Goal: Transaction & Acquisition: Book appointment/travel/reservation

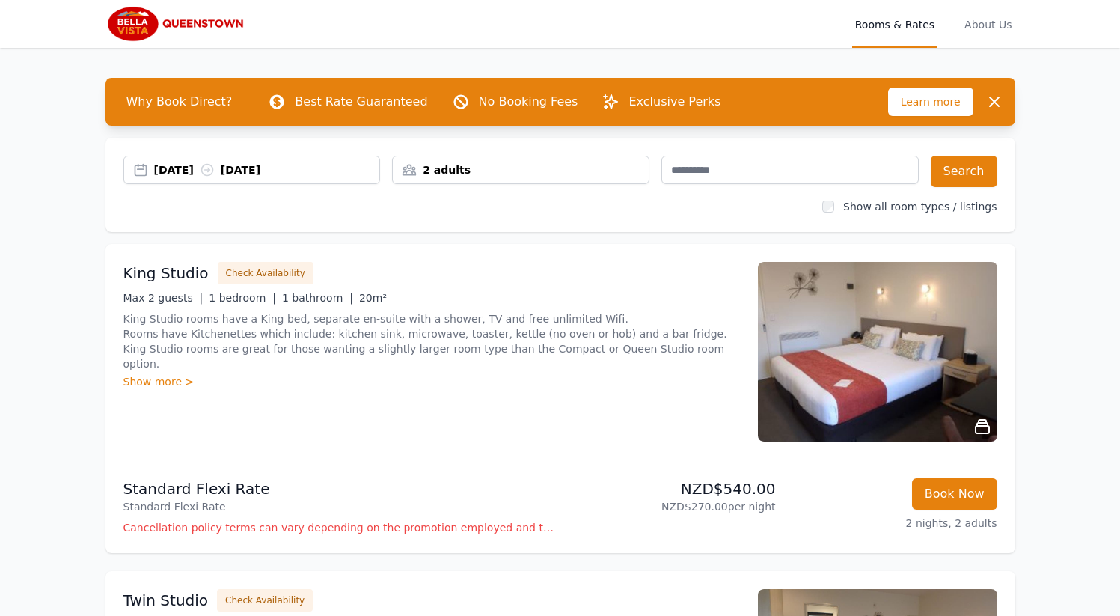
click at [322, 168] on div "[DATE] [DATE]" at bounding box center [267, 169] width 226 height 15
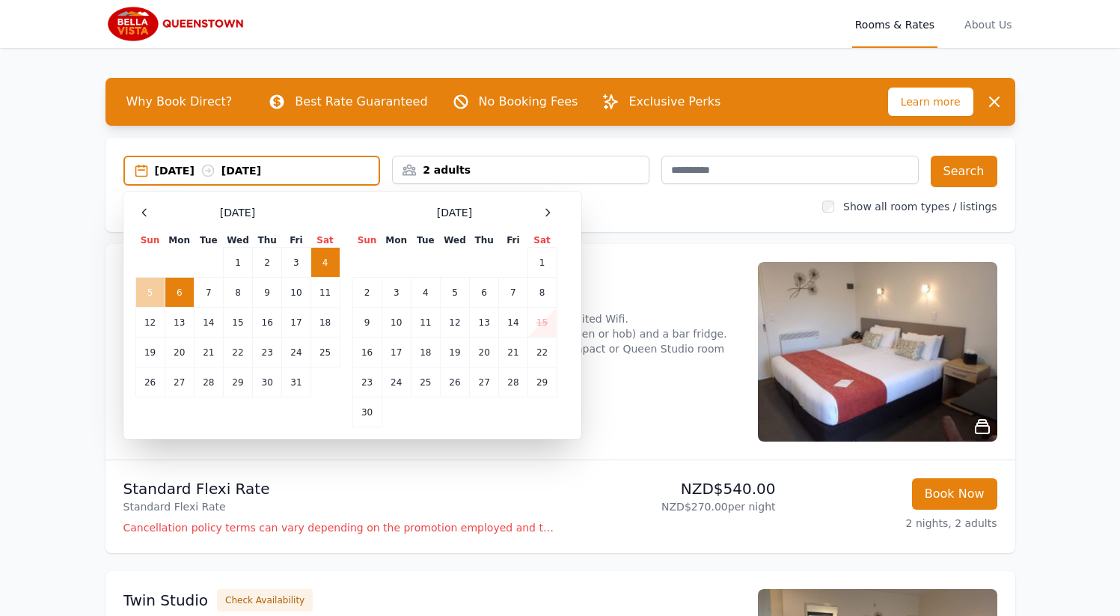
click at [156, 292] on td "5" at bounding box center [149, 292] width 29 height 30
click at [168, 292] on td "6" at bounding box center [179, 292] width 29 height 30
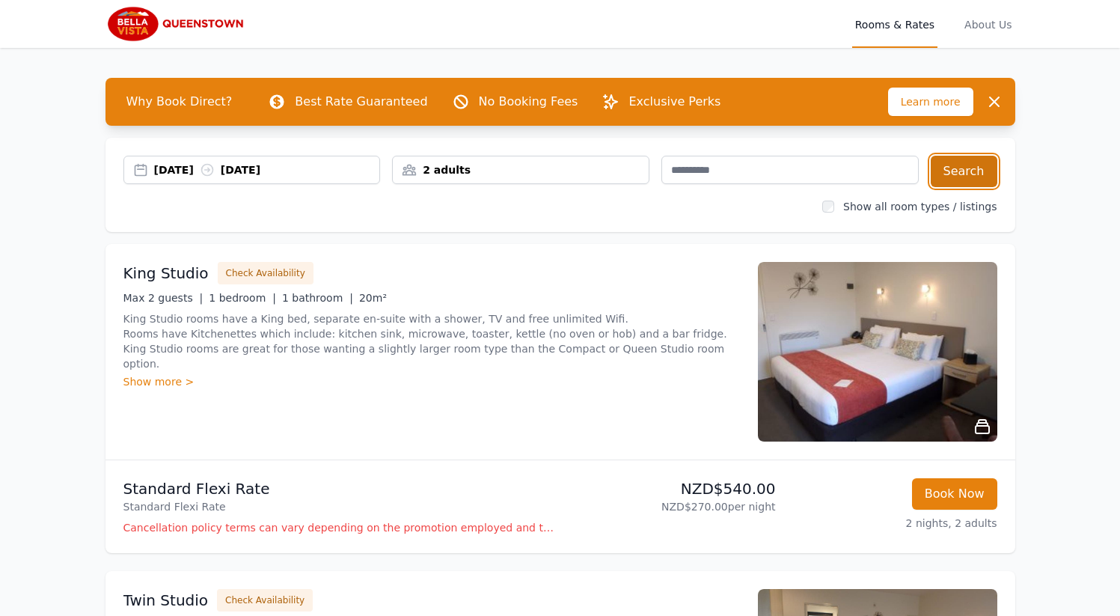
click at [984, 173] on button "Search" at bounding box center [963, 171] width 67 height 31
click at [175, 160] on div "[DATE] [DATE]" at bounding box center [251, 170] width 257 height 28
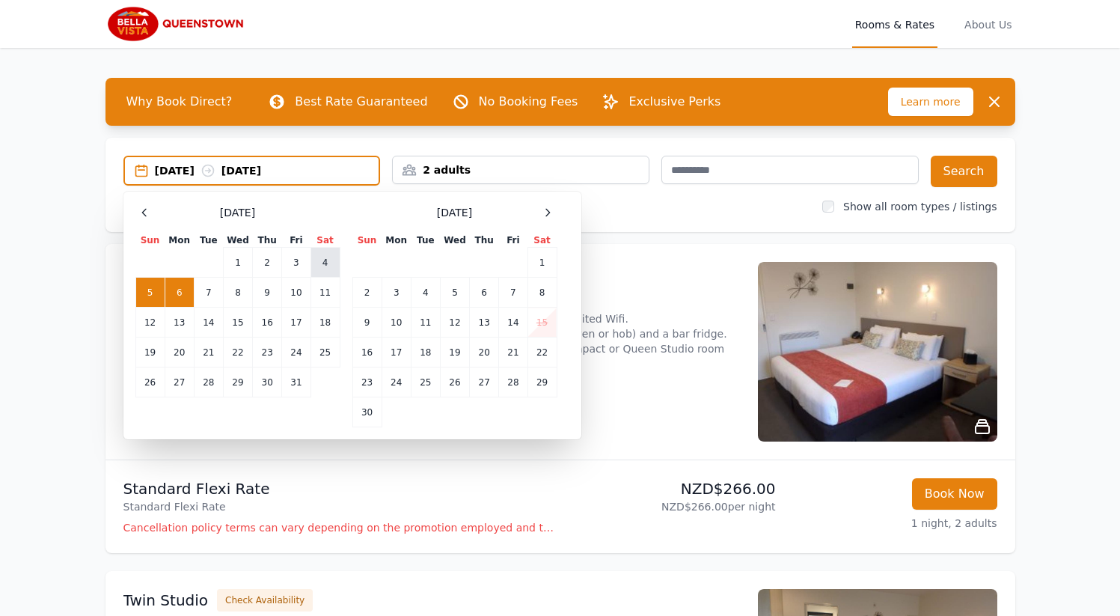
click at [327, 259] on td "4" at bounding box center [324, 263] width 29 height 30
click at [153, 294] on td "5" at bounding box center [149, 292] width 29 height 30
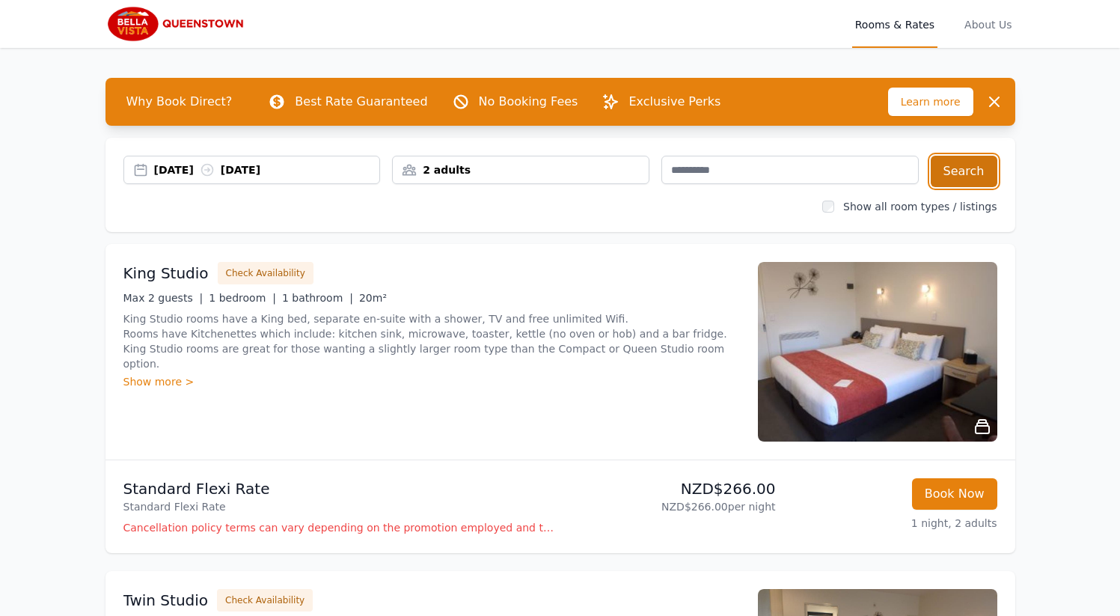
click at [965, 168] on button "Search" at bounding box center [963, 171] width 67 height 31
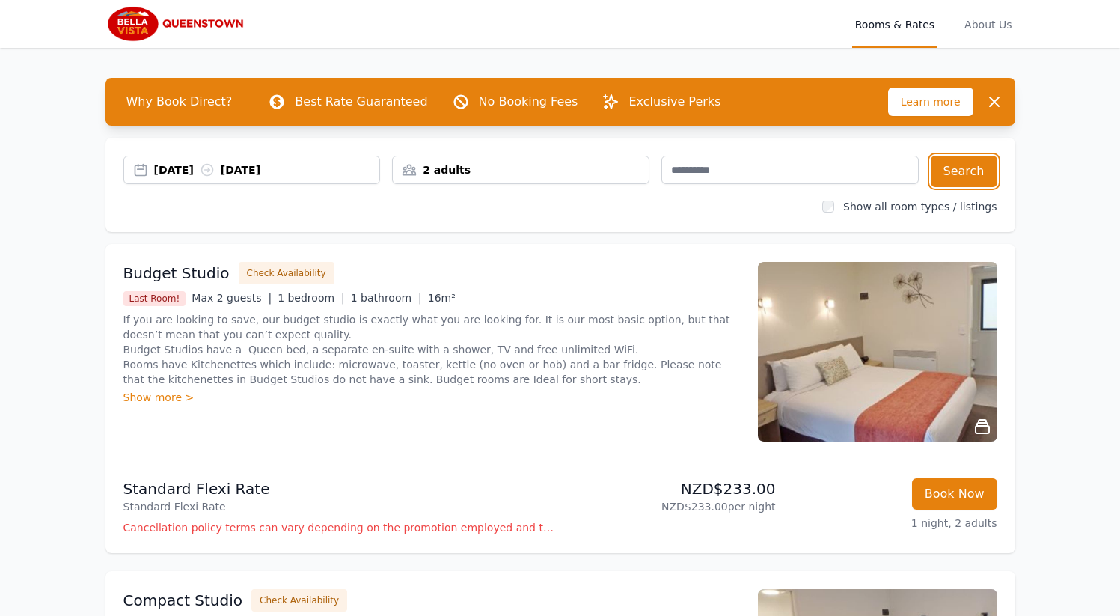
click at [174, 170] on div "[DATE] [DATE]" at bounding box center [267, 169] width 226 height 15
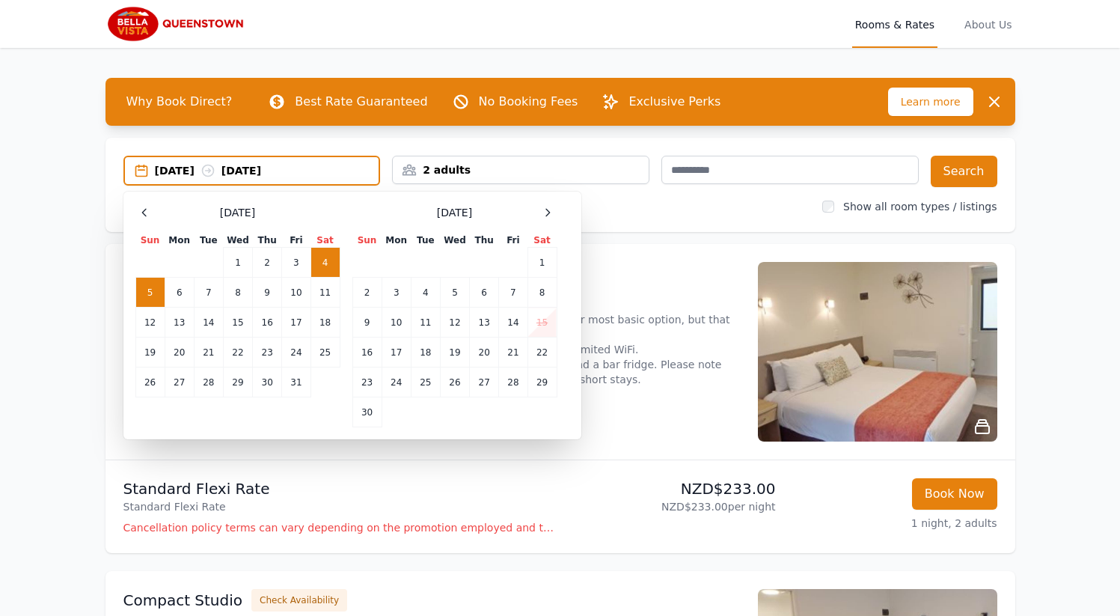
click at [333, 260] on td "4" at bounding box center [324, 263] width 29 height 30
click at [143, 297] on td "5" at bounding box center [149, 292] width 29 height 30
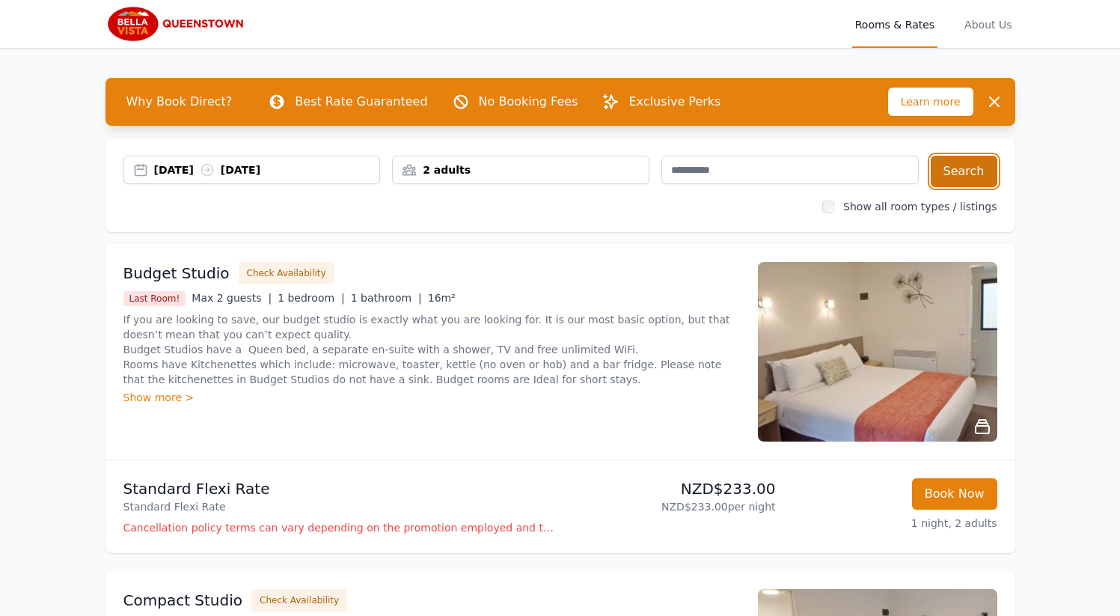
click at [982, 174] on button "Search" at bounding box center [963, 171] width 67 height 31
click at [180, 170] on div "[DATE] [DATE]" at bounding box center [267, 169] width 226 height 15
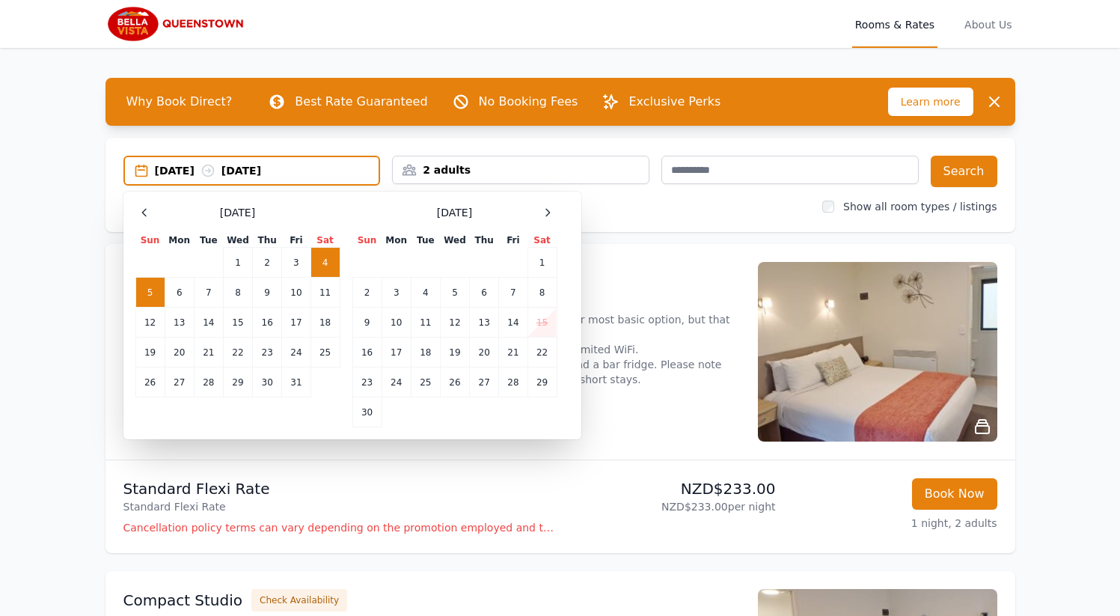
click at [150, 285] on td "5" at bounding box center [149, 292] width 29 height 30
click at [184, 295] on td "6" at bounding box center [179, 292] width 29 height 30
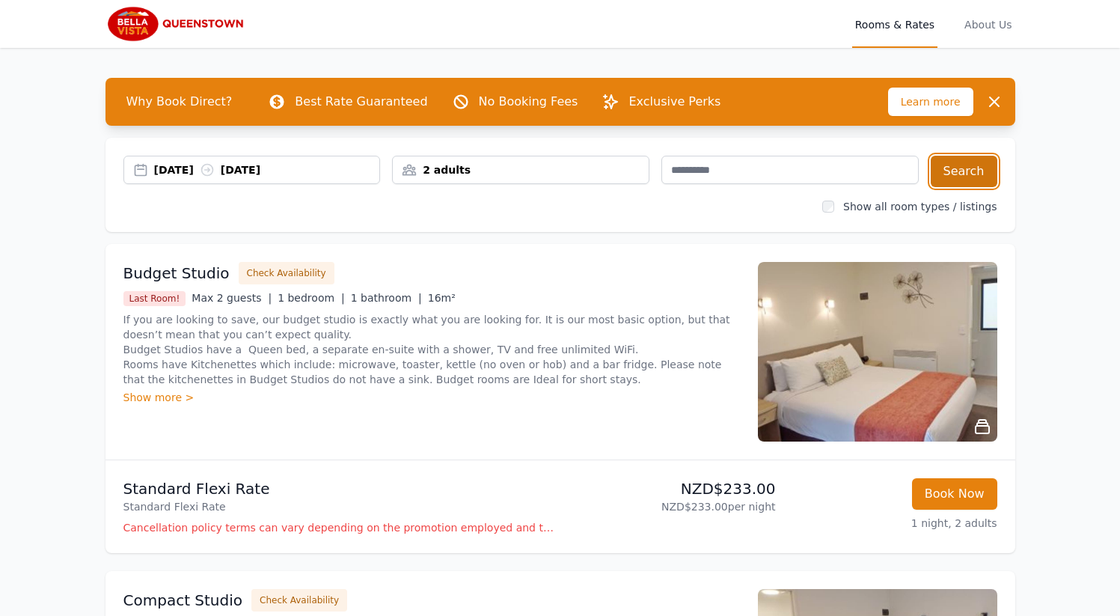
click at [960, 172] on button "Search" at bounding box center [963, 171] width 67 height 31
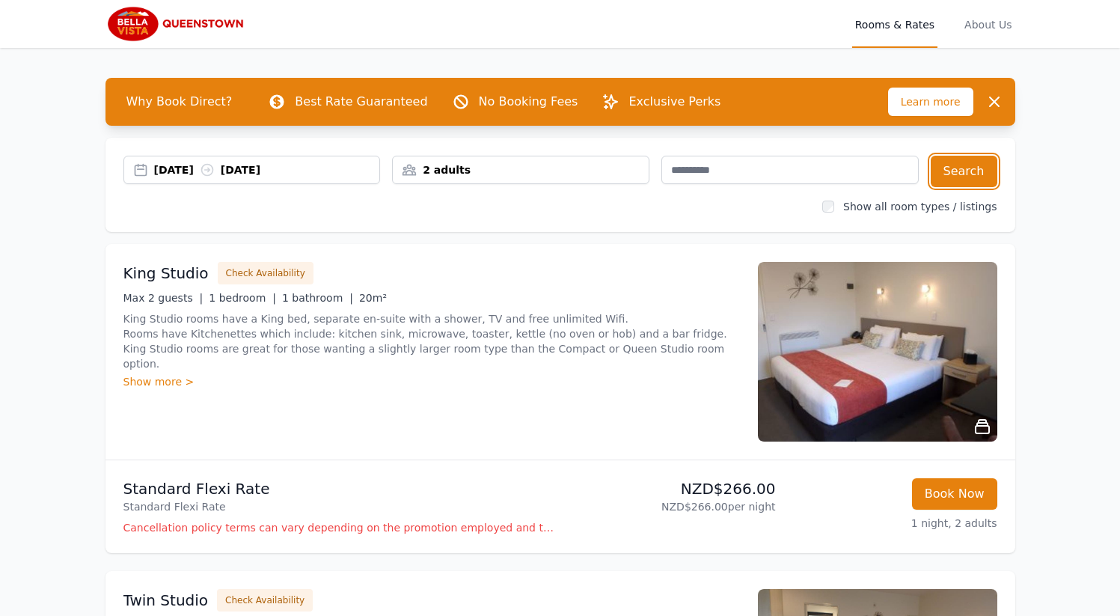
click at [203, 175] on div "[DATE] [DATE]" at bounding box center [267, 169] width 226 height 15
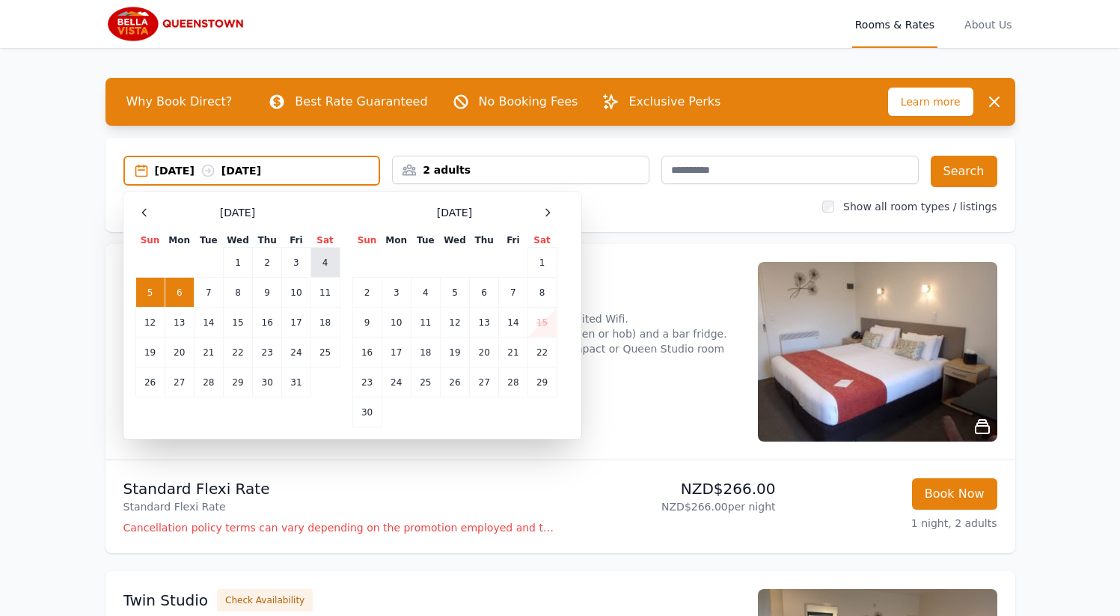
click at [320, 266] on td "4" at bounding box center [324, 263] width 29 height 30
click at [156, 290] on td "5" at bounding box center [149, 292] width 29 height 30
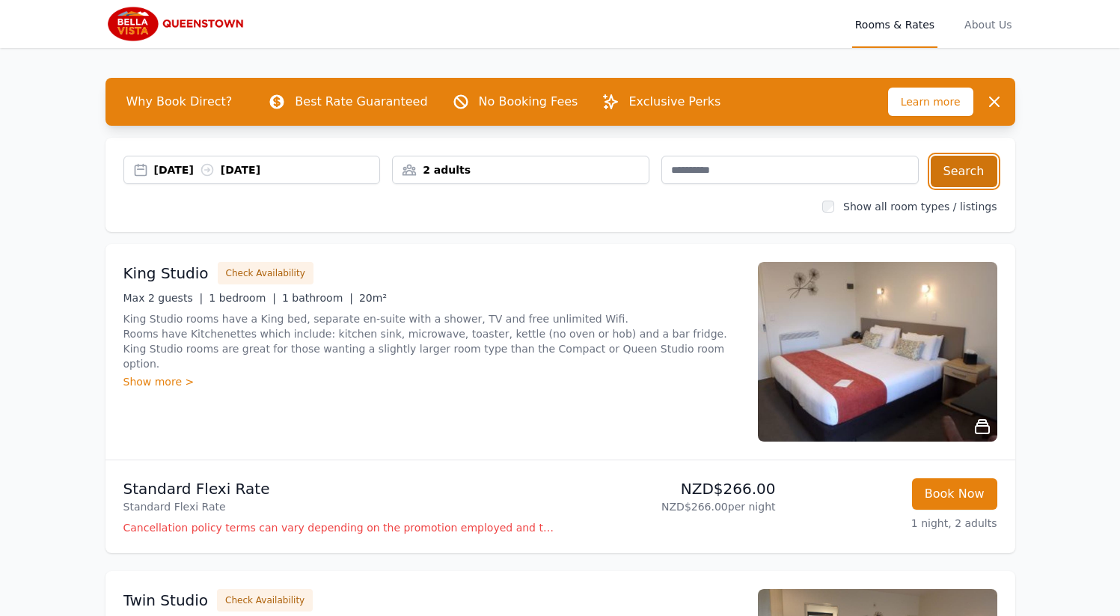
click at [952, 182] on button "Search" at bounding box center [963, 171] width 67 height 31
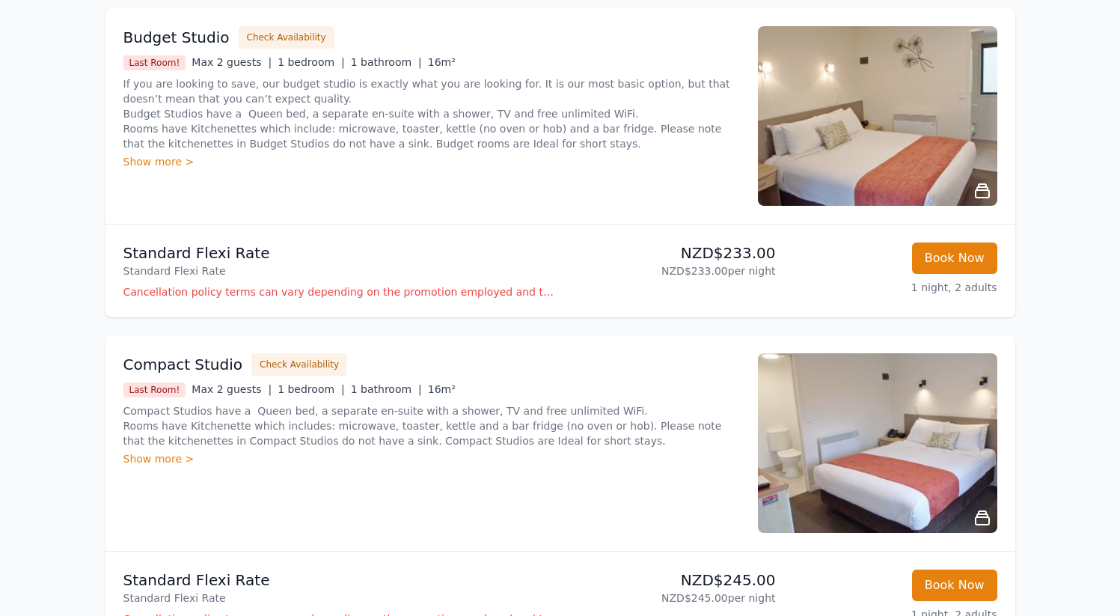
scroll to position [226, 0]
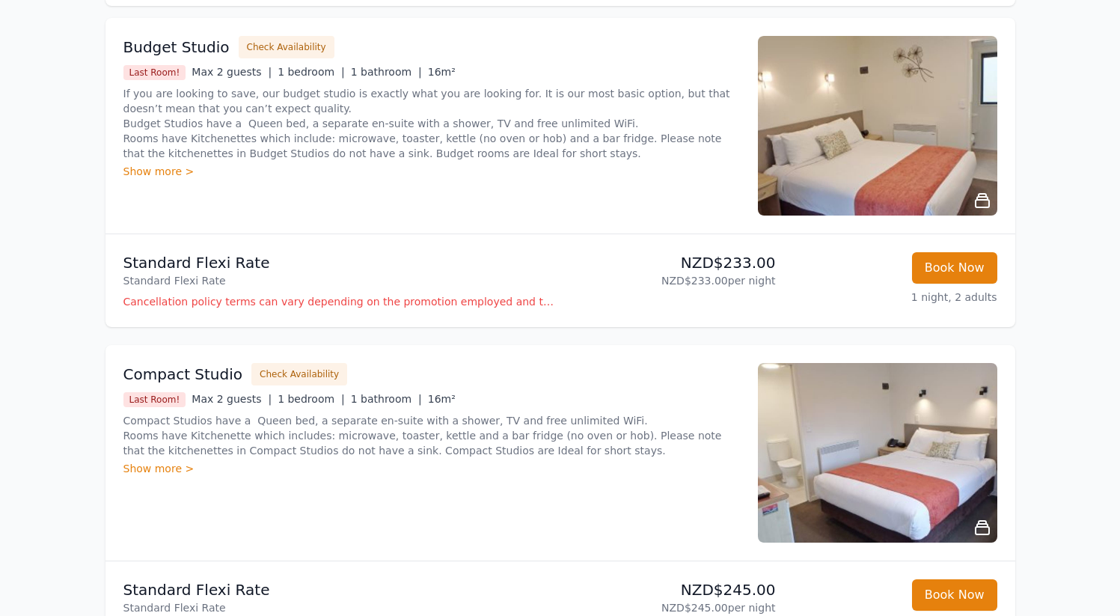
click at [854, 141] on img at bounding box center [877, 126] width 239 height 180
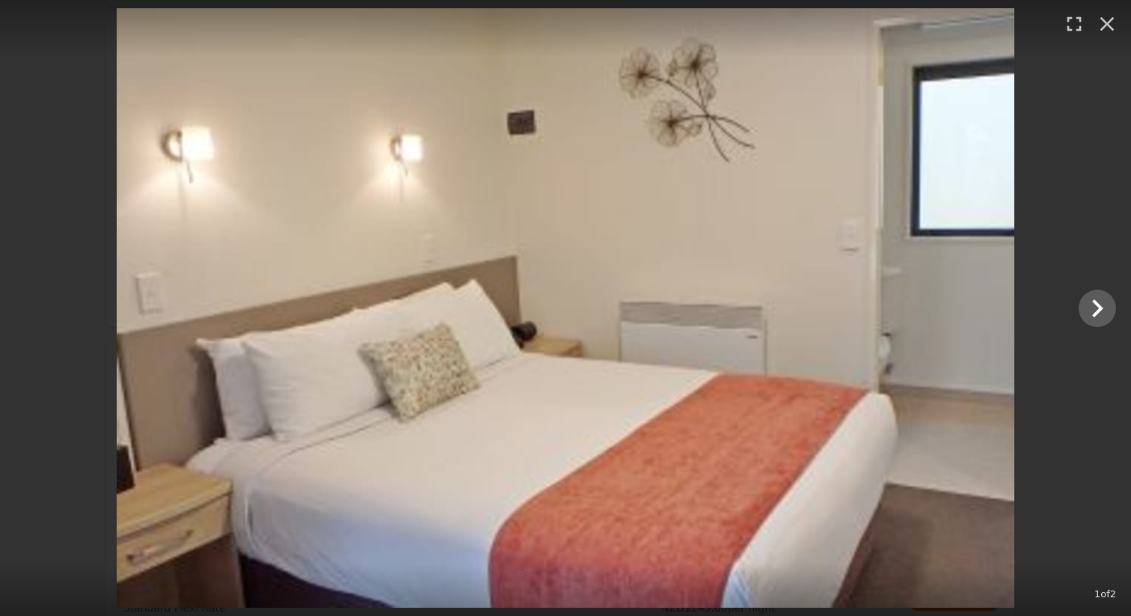
drag, startPoint x: 1126, startPoint y: 303, endPoint x: 1117, endPoint y: 306, distance: 8.8
click at [1119, 303] on div at bounding box center [565, 307] width 1131 height 599
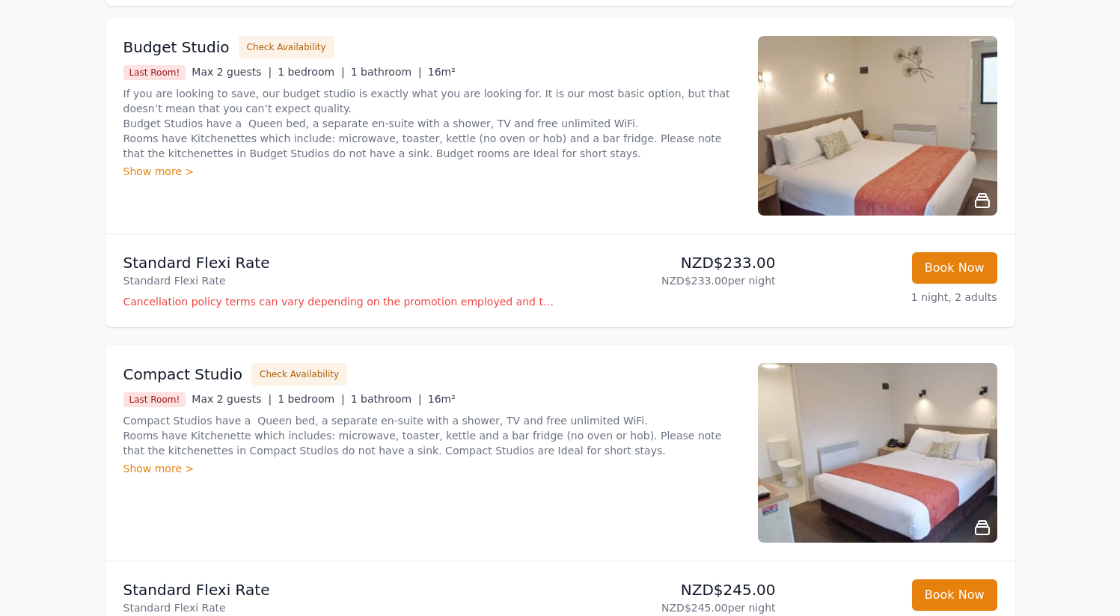
click at [1117, 306] on div at bounding box center [560, 308] width 1120 height 616
click at [870, 167] on img at bounding box center [877, 126] width 239 height 180
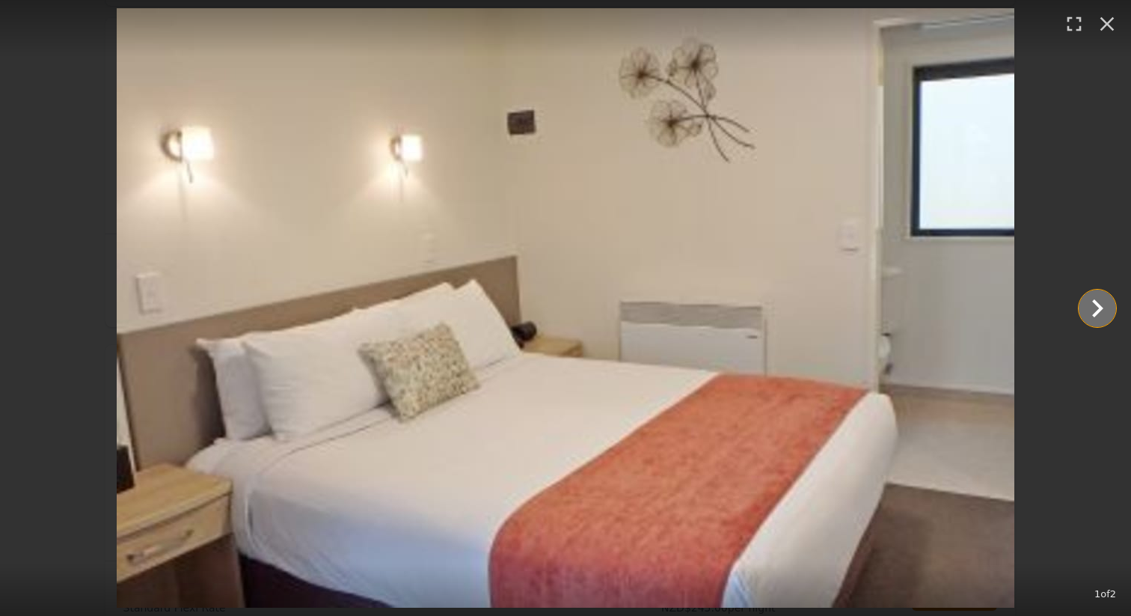
click at [1109, 306] on icon "Show slide 2 of 2" at bounding box center [1097, 308] width 36 height 36
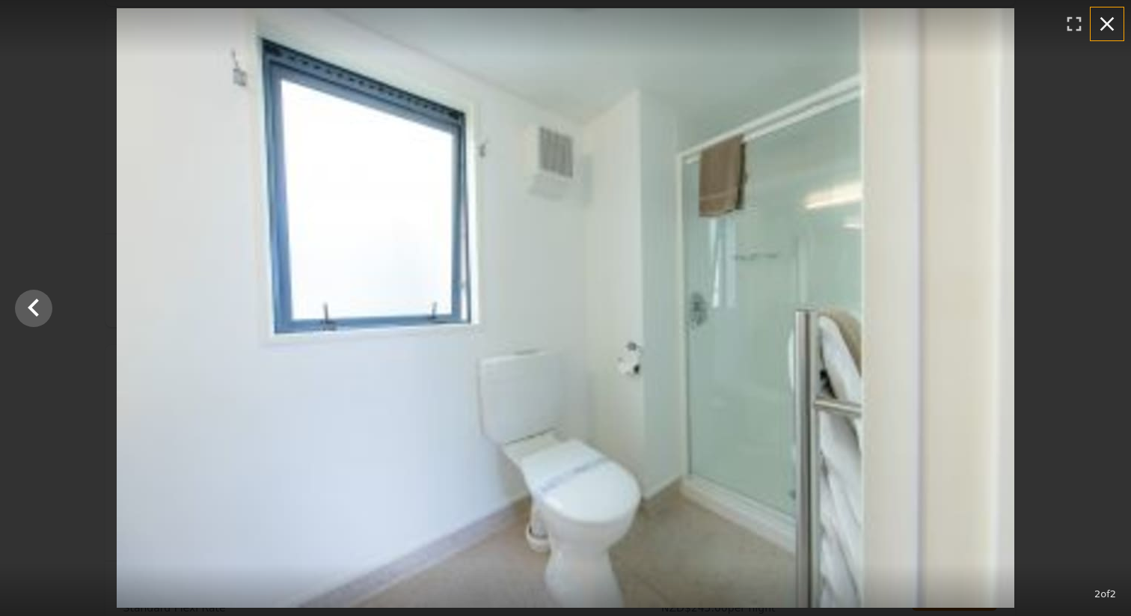
click at [1110, 37] on button "button" at bounding box center [1106, 23] width 33 height 33
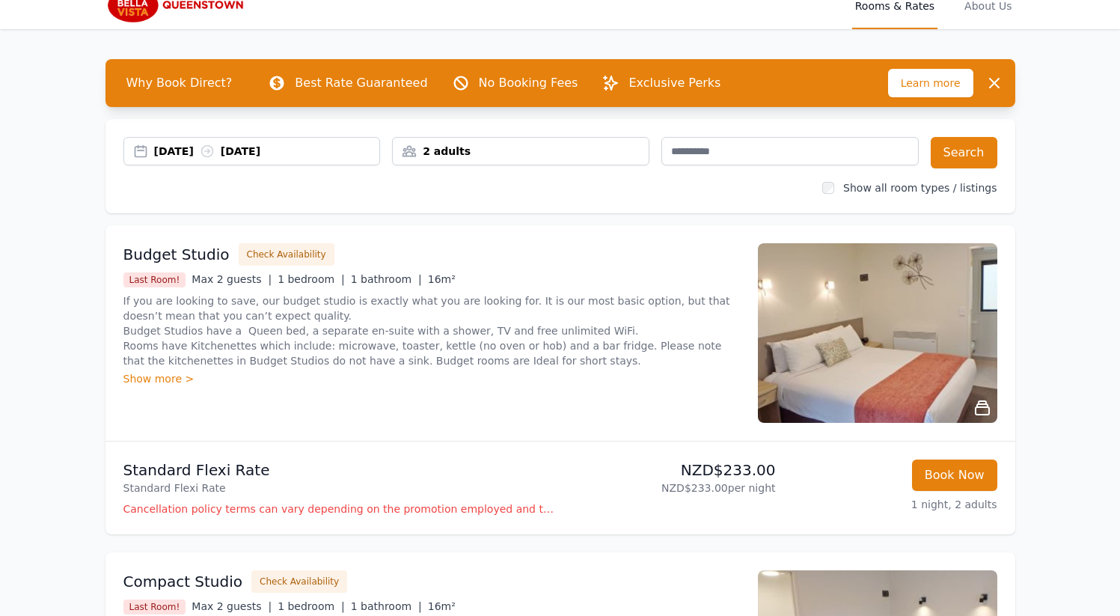
scroll to position [37, 0]
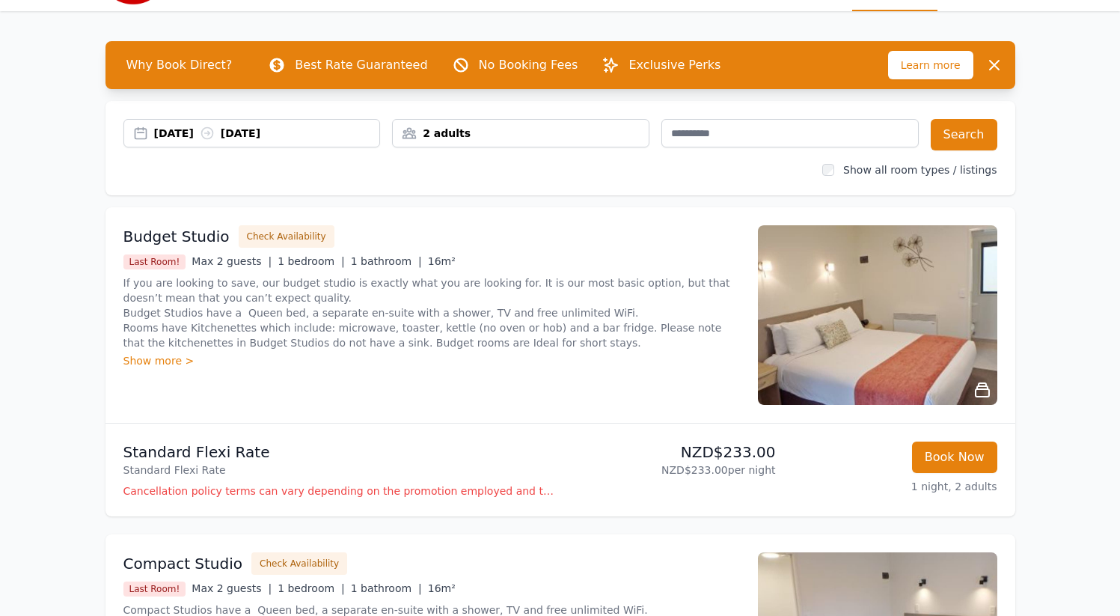
click at [200, 140] on div "[DATE] [DATE]" at bounding box center [267, 133] width 226 height 15
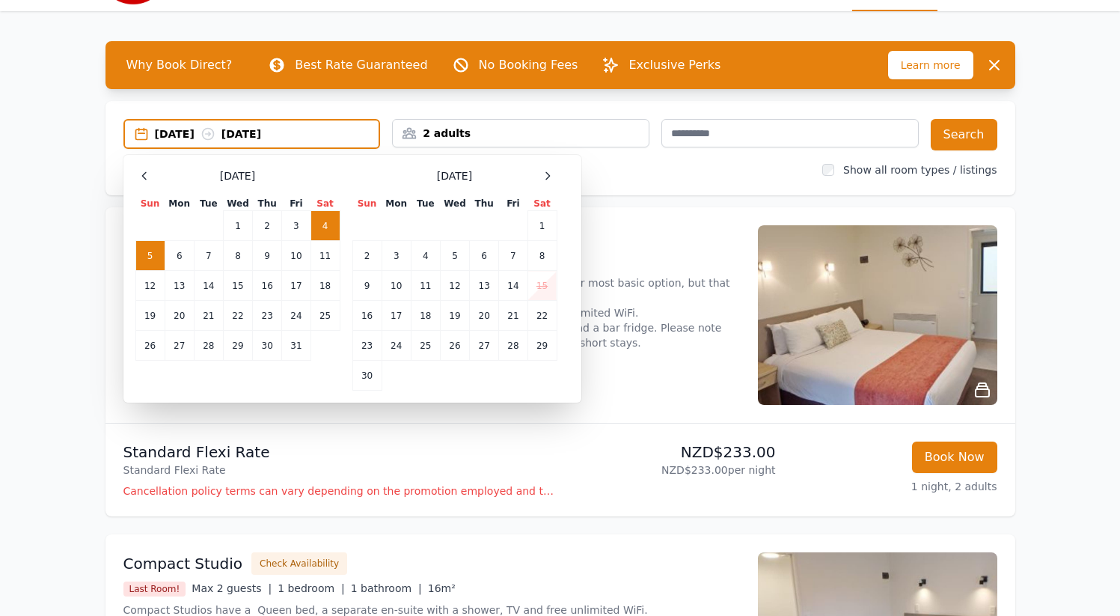
click at [156, 253] on td "5" at bounding box center [149, 256] width 29 height 30
click at [181, 255] on td "6" at bounding box center [179, 256] width 29 height 30
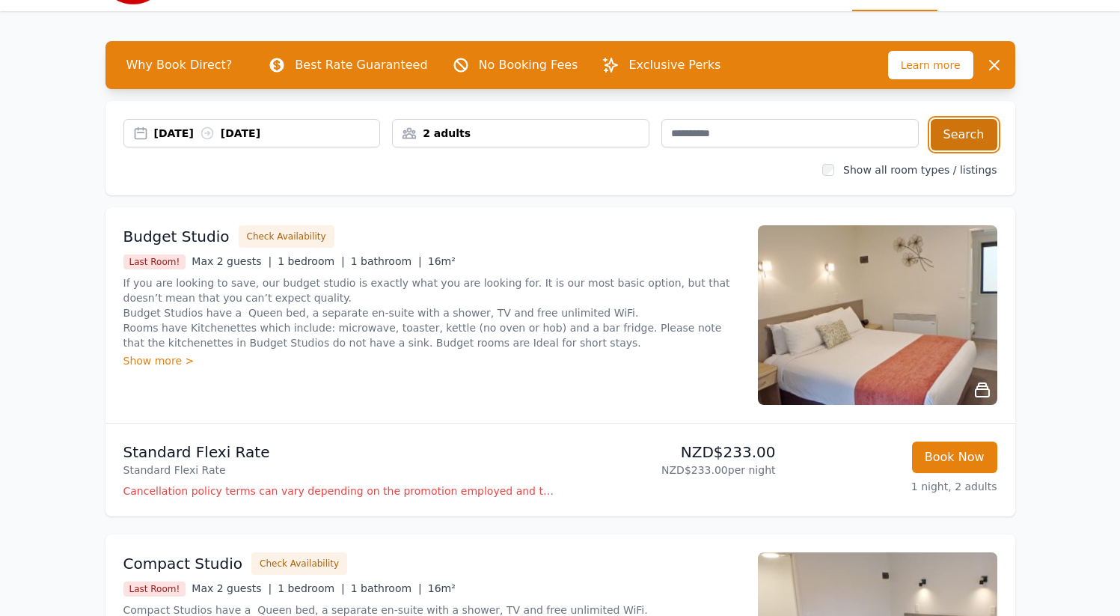
click at [969, 134] on button "Search" at bounding box center [963, 134] width 67 height 31
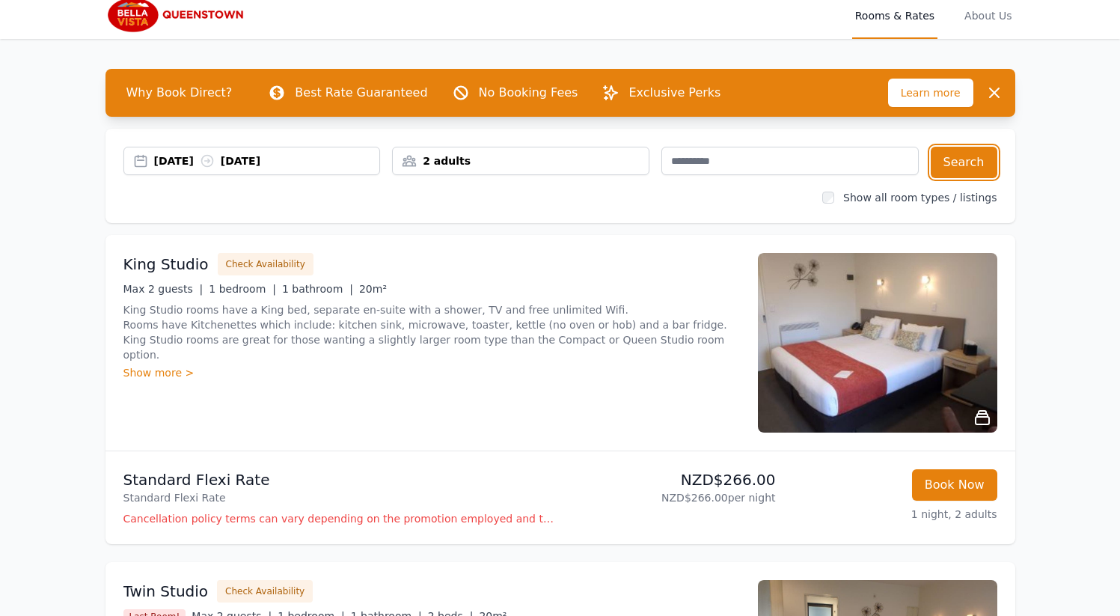
scroll to position [19, 0]
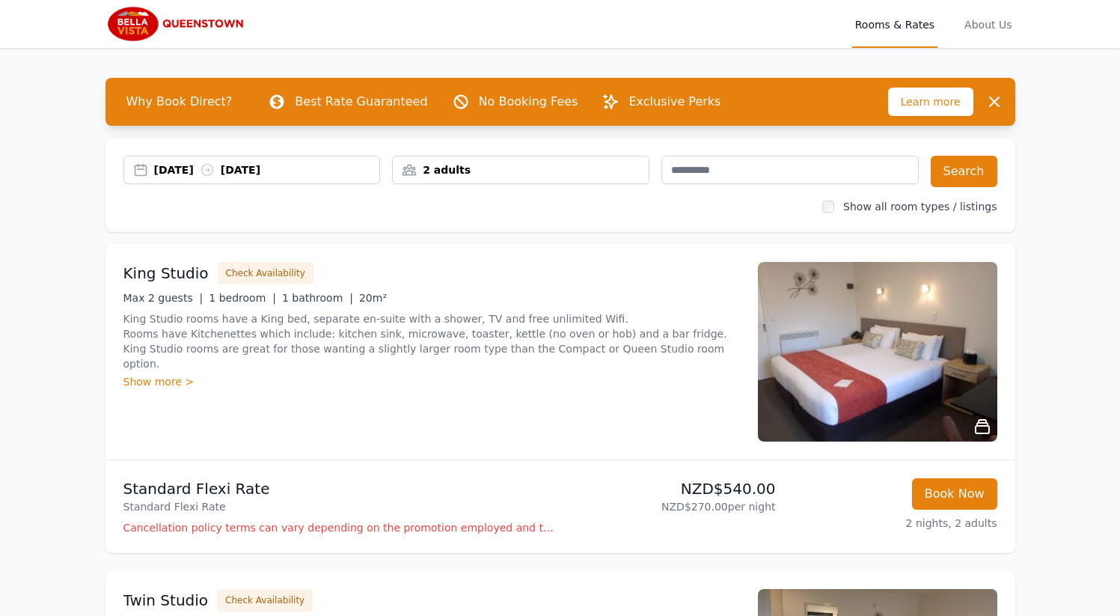
click at [211, 159] on div "[DATE] [DATE]" at bounding box center [251, 170] width 257 height 28
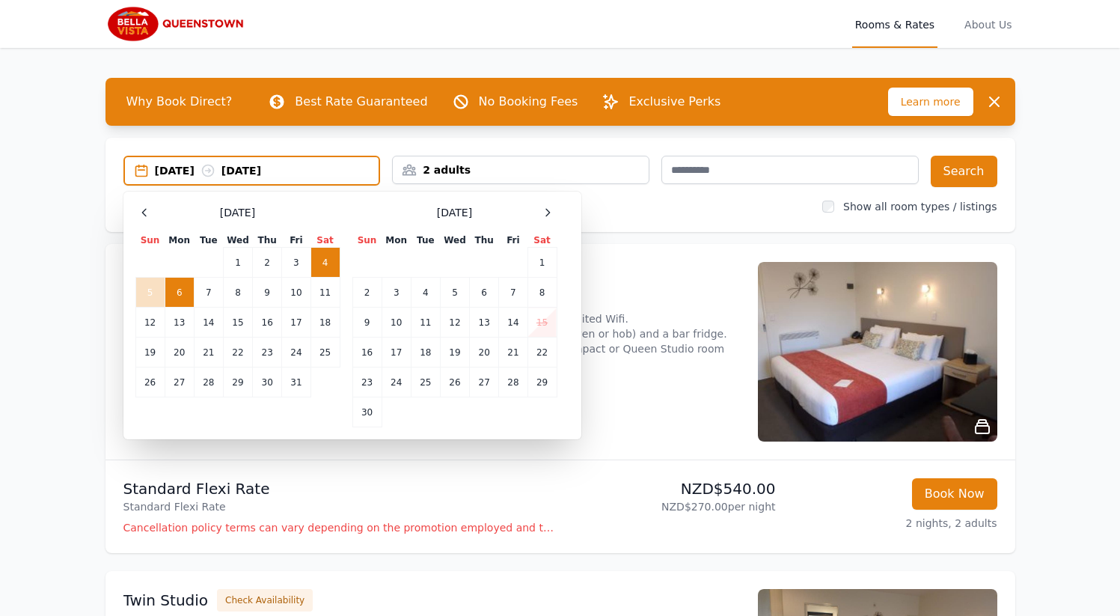
click at [324, 261] on td "4" at bounding box center [324, 263] width 29 height 30
click at [141, 291] on td "5" at bounding box center [149, 292] width 29 height 30
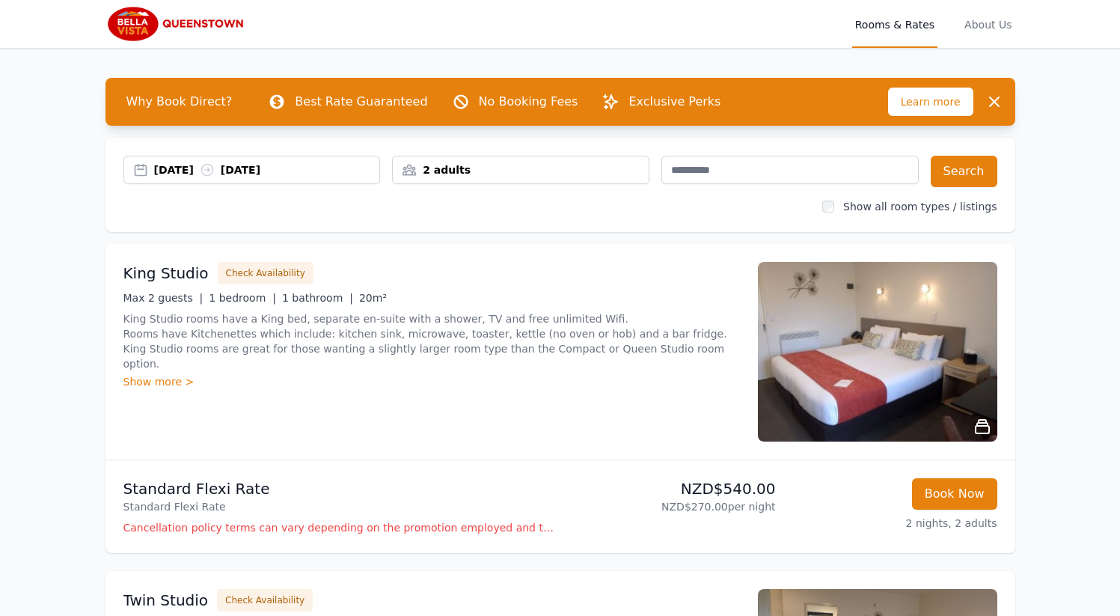
click at [976, 152] on div "[DATE] [DATE] 2 adults Search Show all room types / listings" at bounding box center [559, 185] width 909 height 94
click at [976, 171] on button "Search" at bounding box center [963, 171] width 67 height 31
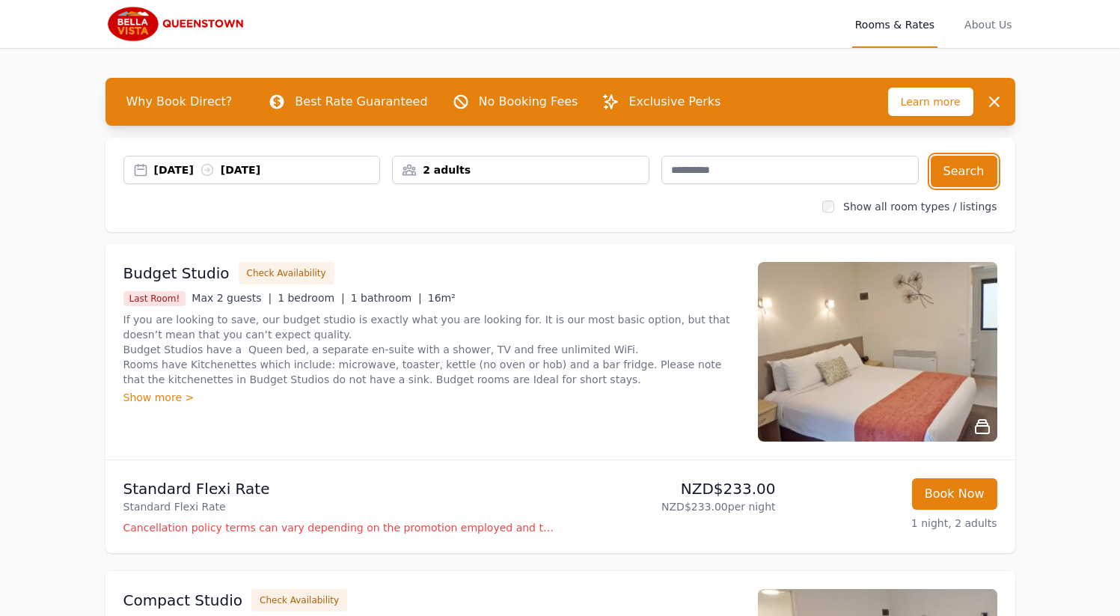
click at [198, 174] on div "[DATE] [DATE]" at bounding box center [267, 169] width 226 height 15
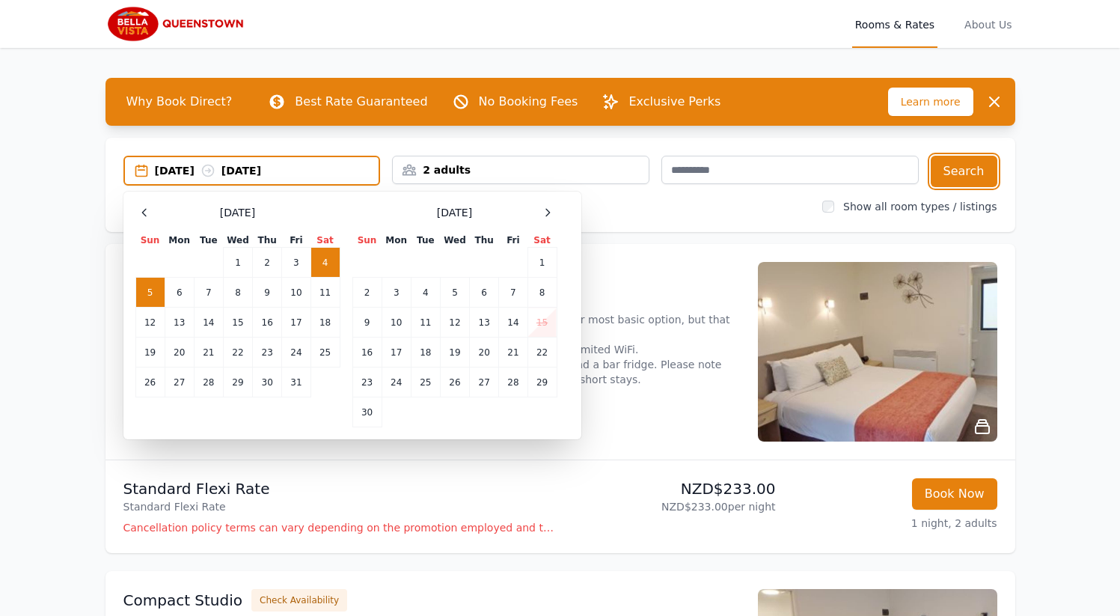
click at [297, 171] on div "[DATE] [DATE]" at bounding box center [267, 170] width 224 height 15
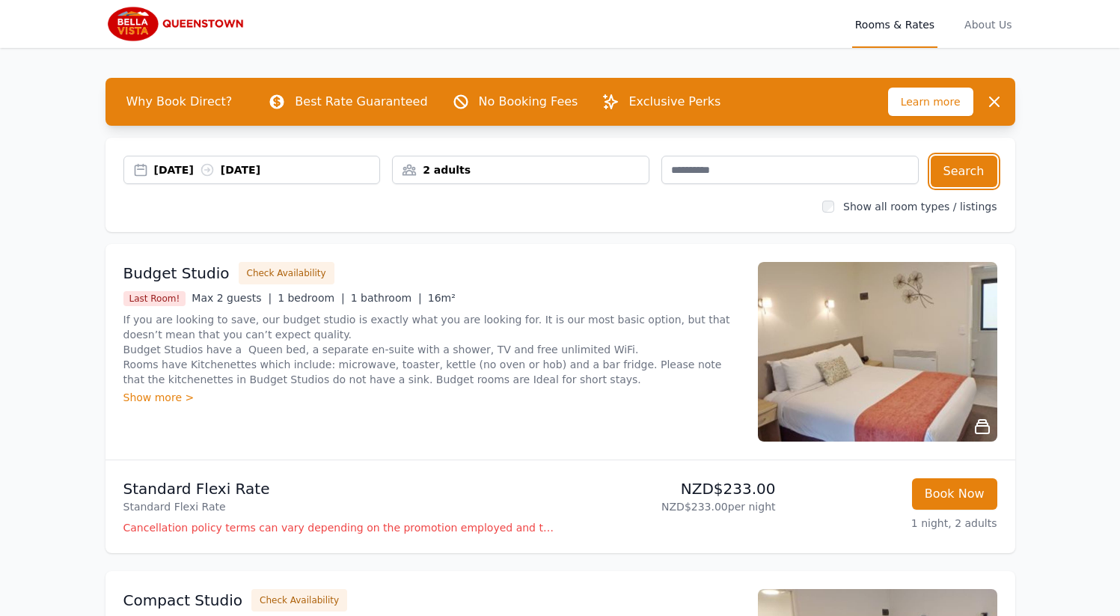
click at [172, 172] on div "[DATE] [DATE]" at bounding box center [267, 169] width 226 height 15
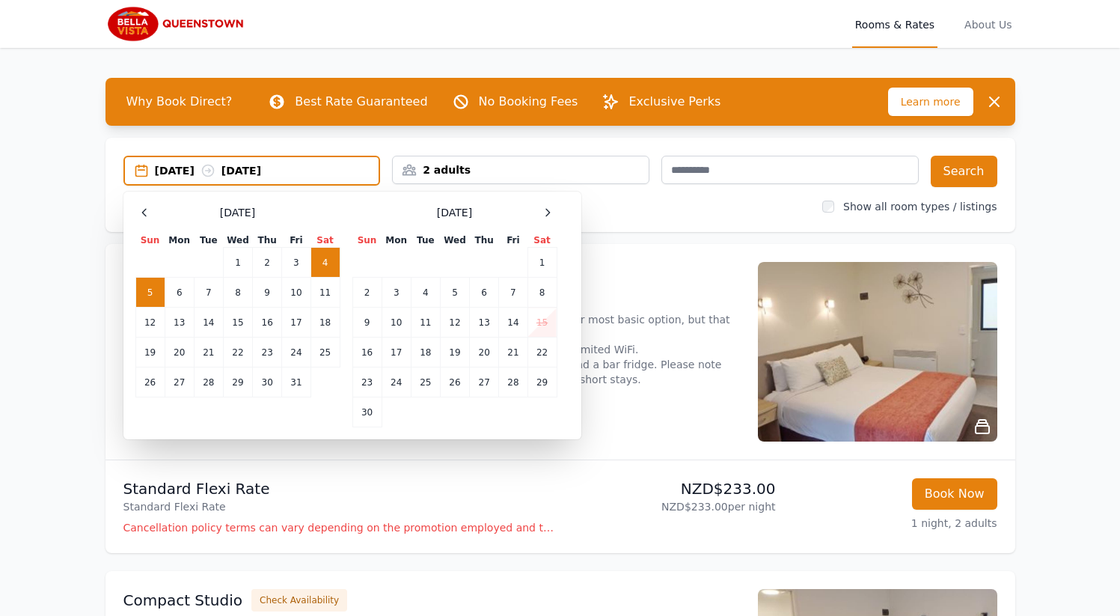
click at [320, 263] on td "4" at bounding box center [324, 263] width 29 height 30
click at [184, 299] on td "6" at bounding box center [179, 292] width 29 height 30
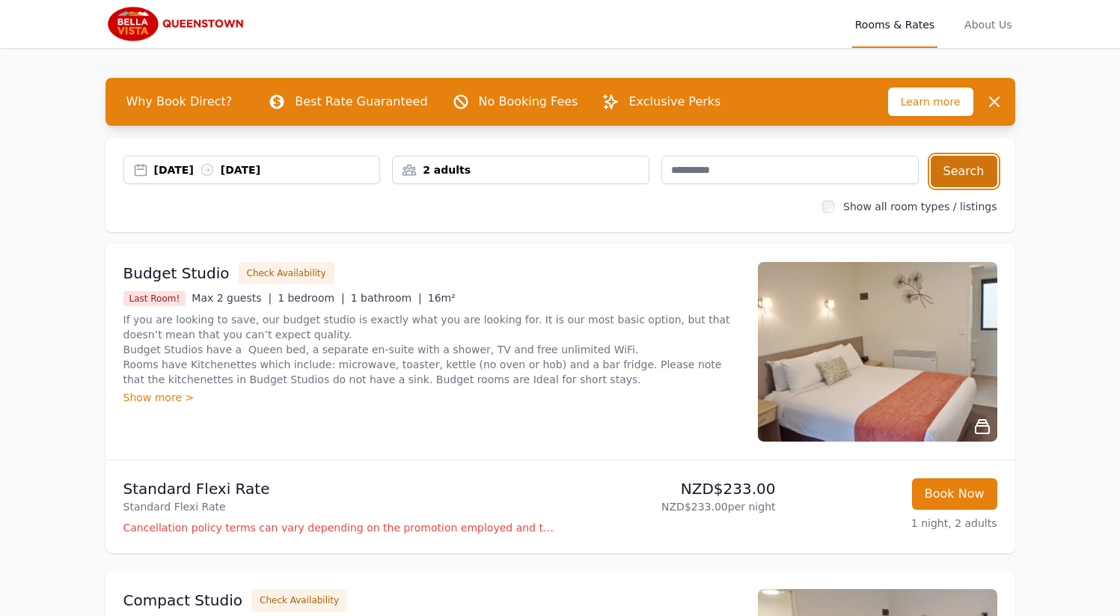
click at [966, 177] on button "Search" at bounding box center [963, 171] width 67 height 31
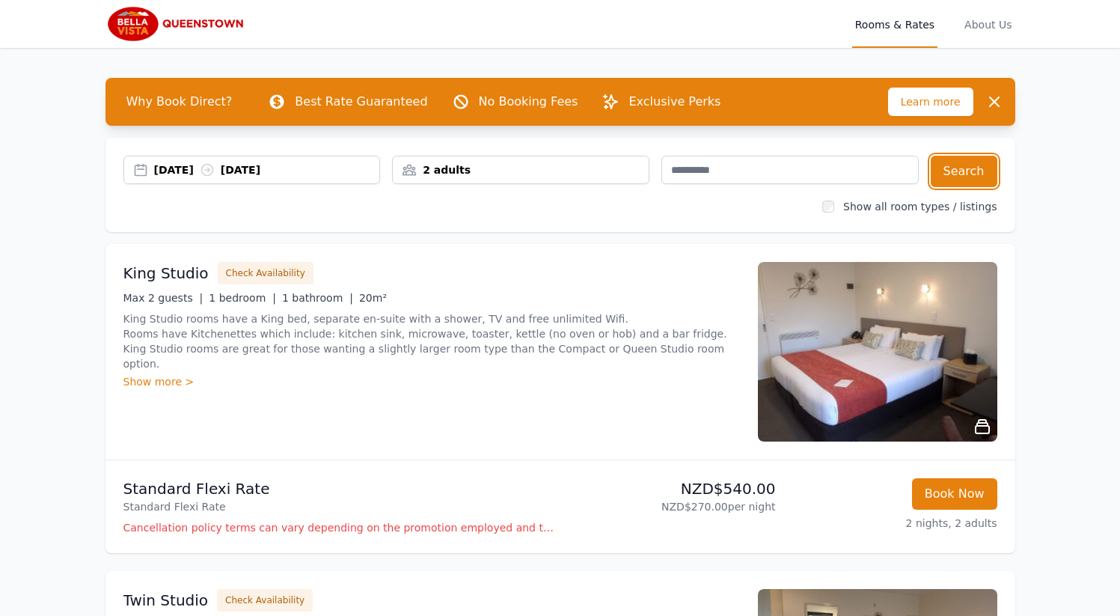
click at [286, 179] on div "[DATE] [DATE]" at bounding box center [251, 170] width 257 height 28
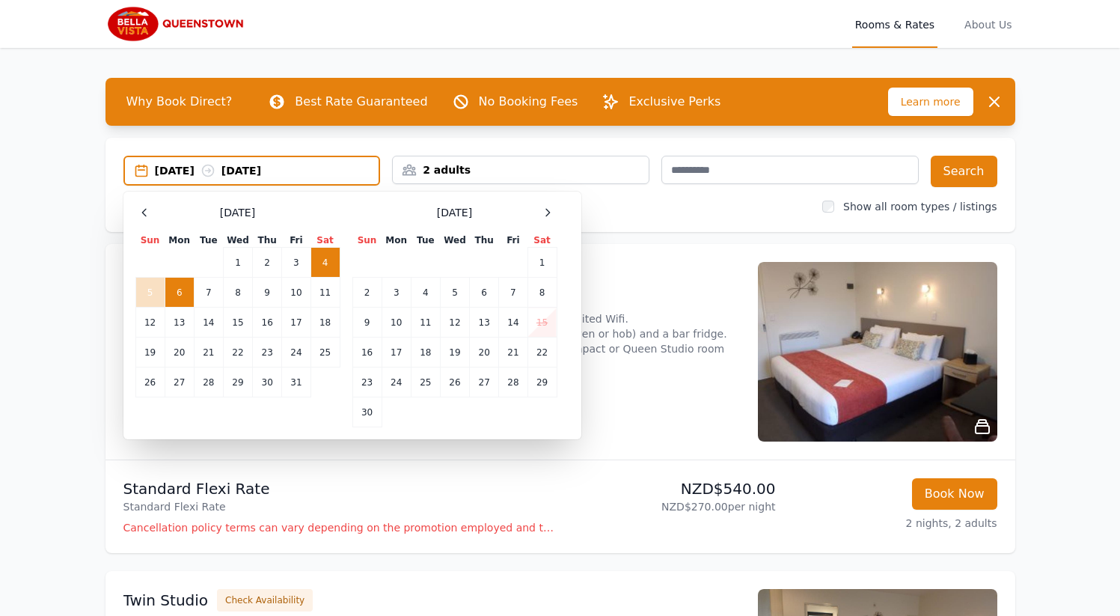
click at [331, 260] on td "4" at bounding box center [324, 263] width 29 height 30
click at [154, 288] on td "5" at bounding box center [149, 292] width 29 height 30
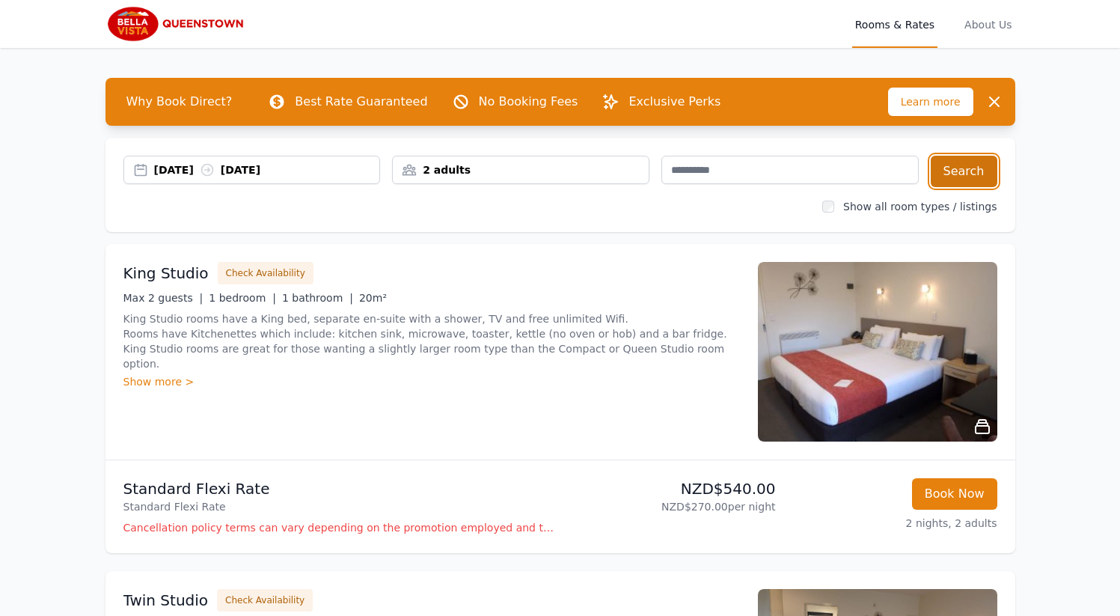
click at [984, 175] on button "Search" at bounding box center [963, 171] width 67 height 31
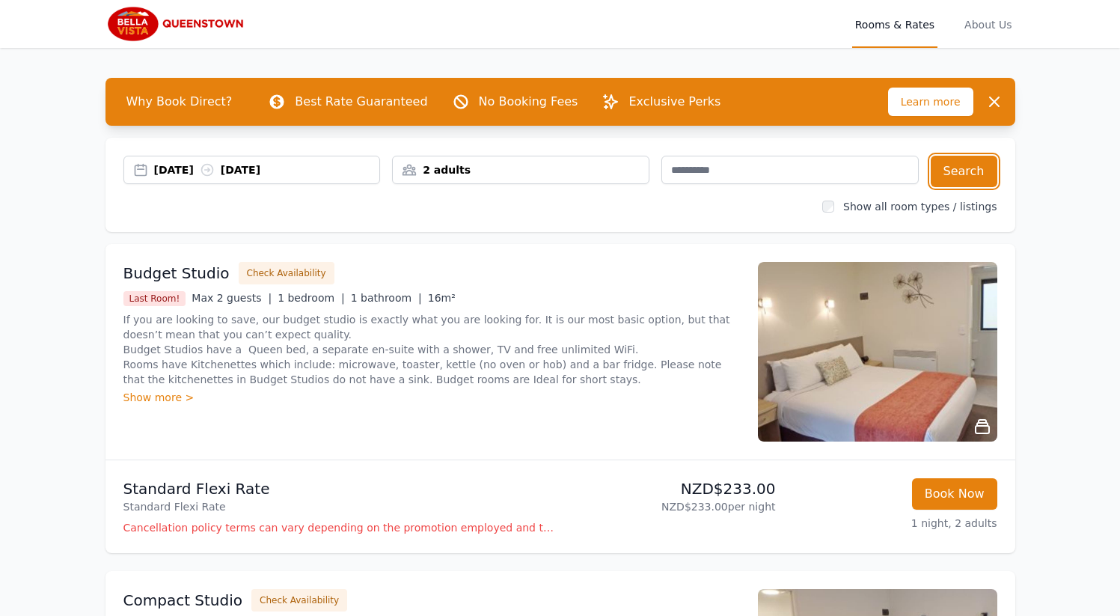
scroll to position [29, 0]
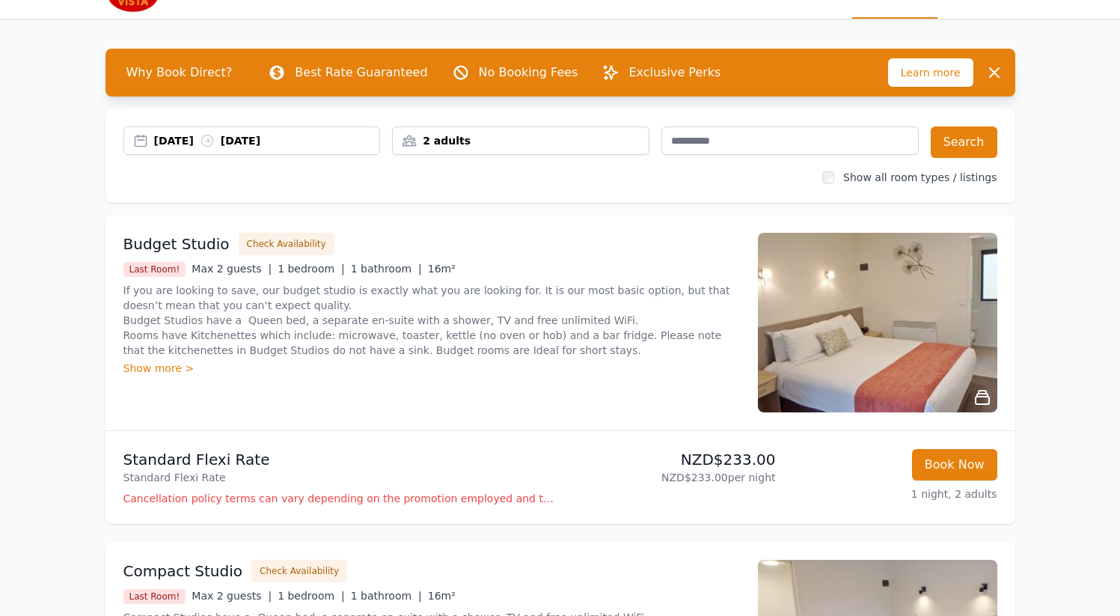
click at [168, 369] on div "Show more >" at bounding box center [431, 367] width 616 height 15
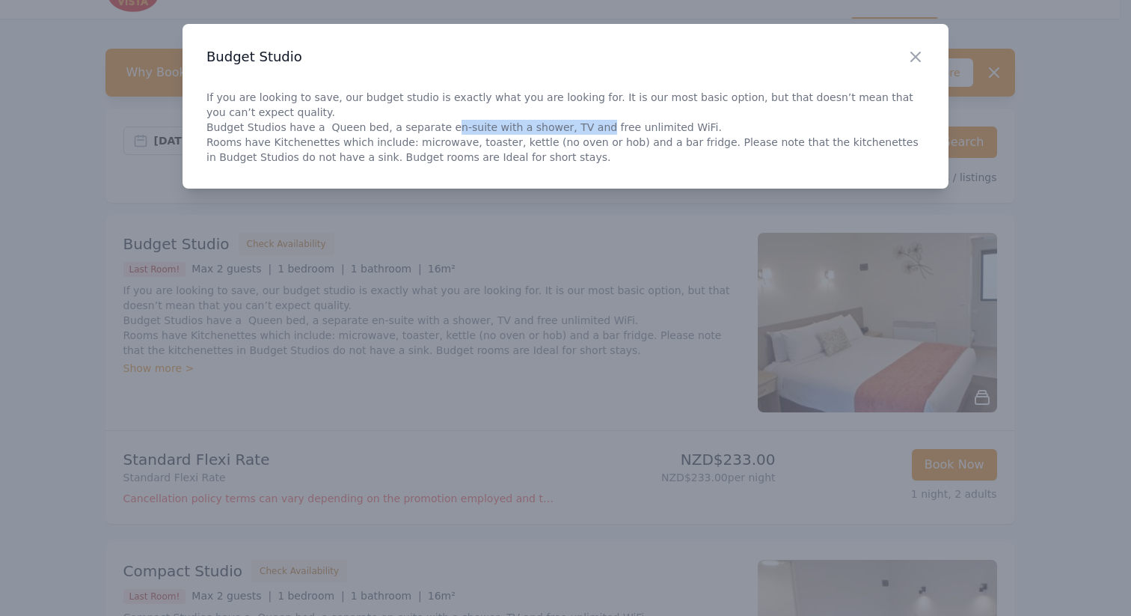
drag, startPoint x: 455, startPoint y: 127, endPoint x: 582, endPoint y: 127, distance: 126.4
click at [582, 127] on p "If you are looking to save, our budget studio is exactly what you are looking f…" at bounding box center [565, 127] width 718 height 75
click at [634, 127] on p "If you are looking to save, our budget studio is exactly what you are looking f…" at bounding box center [565, 127] width 718 height 75
click at [914, 61] on icon "button" at bounding box center [915, 57] width 18 height 18
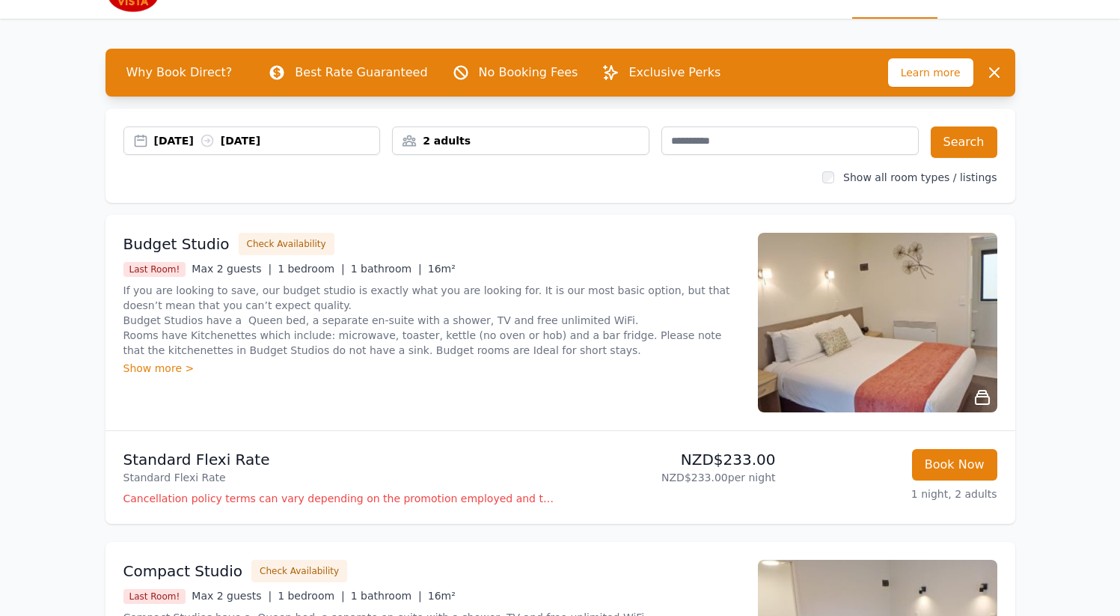
click at [827, 303] on img at bounding box center [877, 323] width 239 height 180
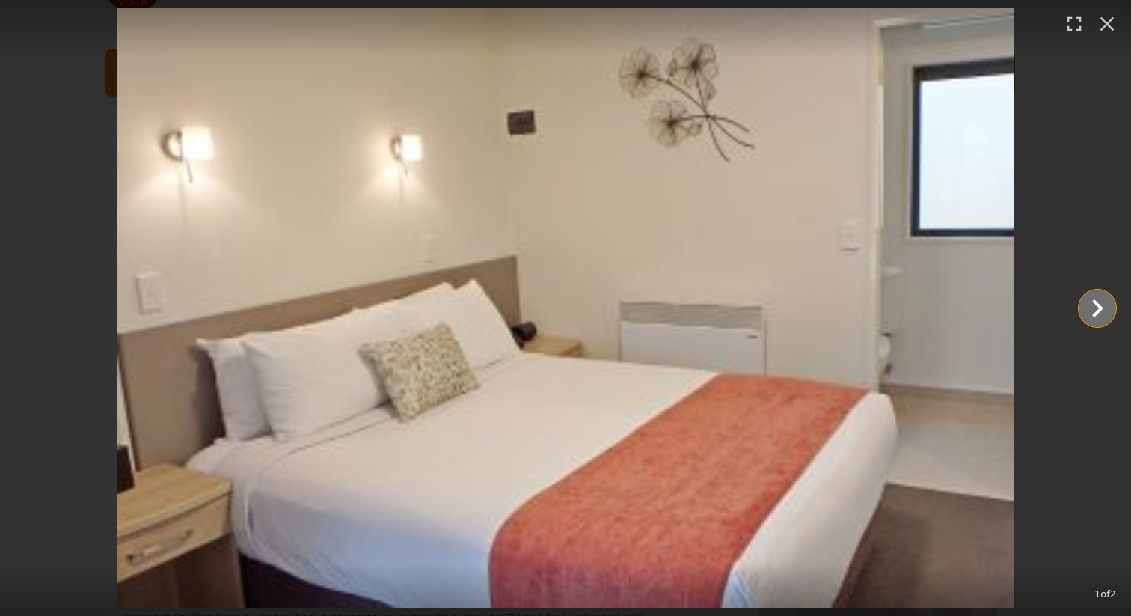
click at [1102, 318] on icon "Show slide 2 of 2" at bounding box center [1097, 308] width 36 height 36
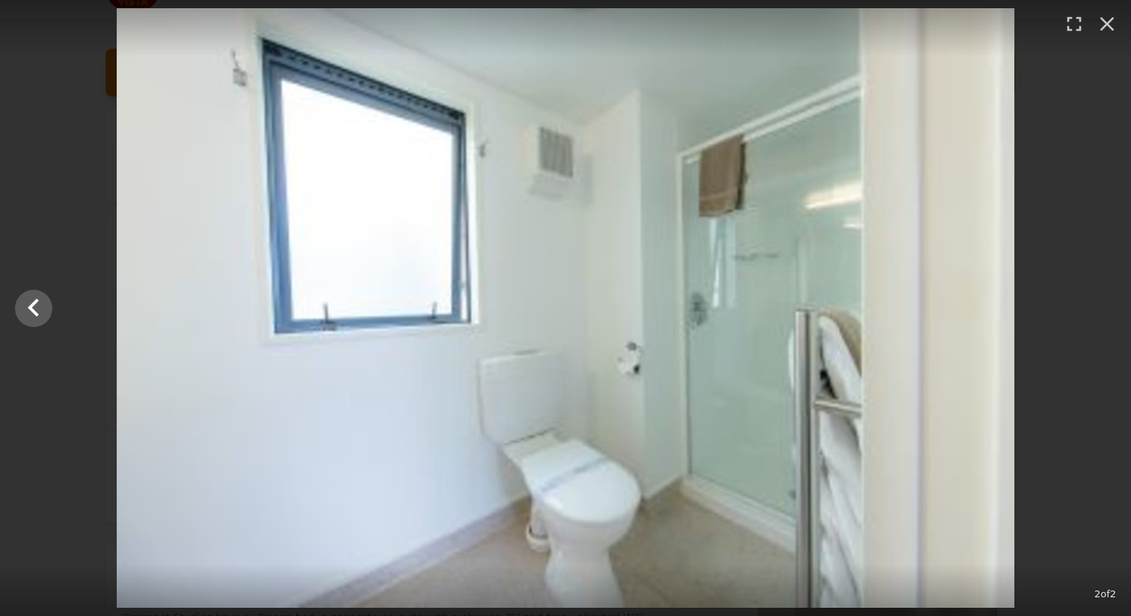
click at [1102, 318] on div at bounding box center [565, 307] width 1131 height 599
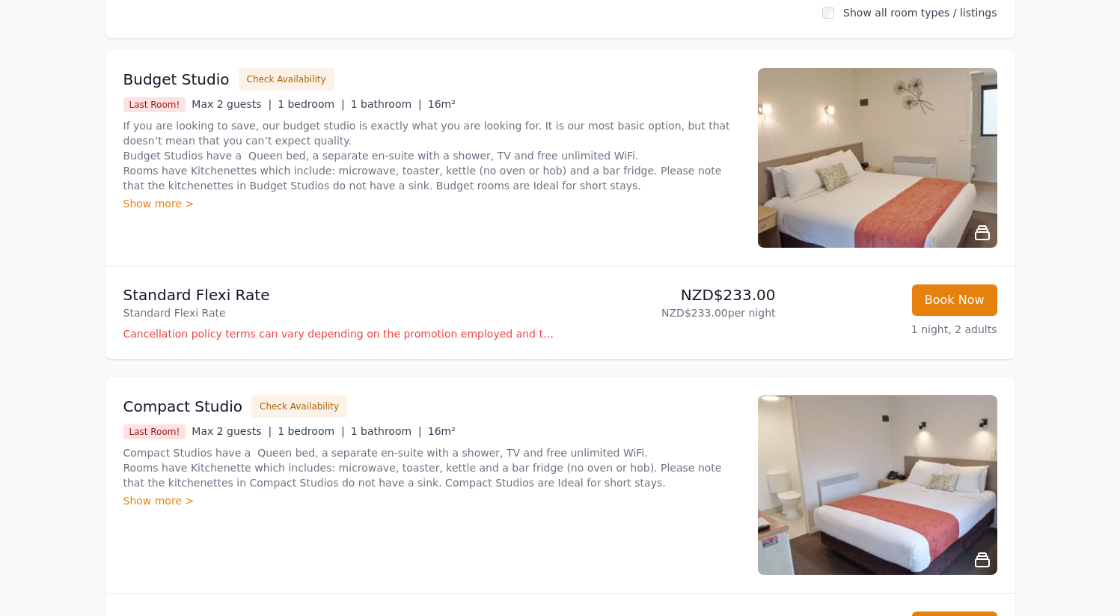
scroll to position [254, 0]
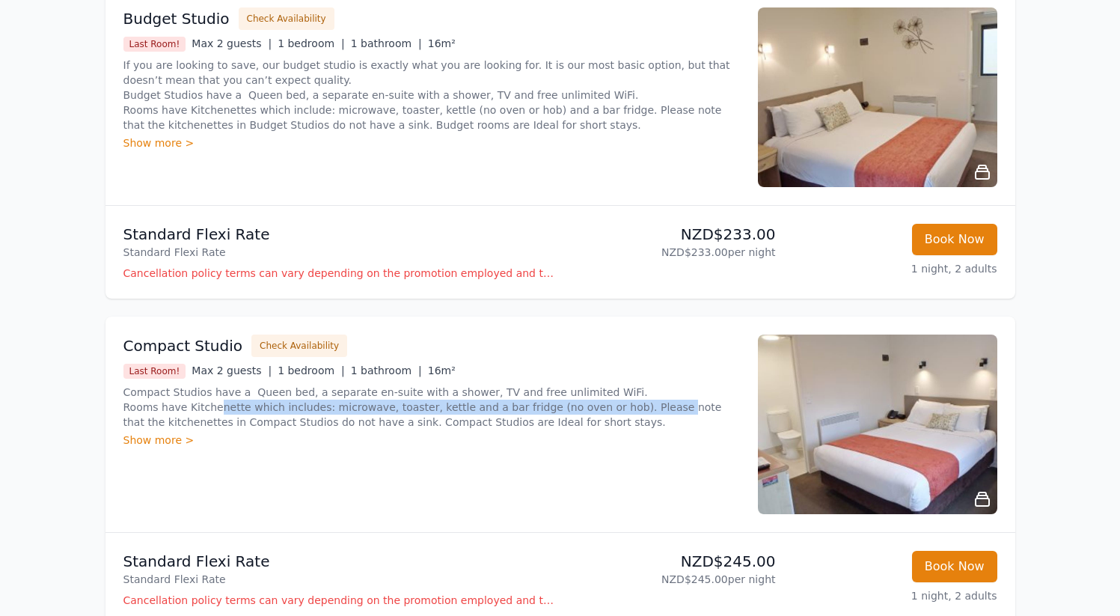
drag, startPoint x: 217, startPoint y: 408, endPoint x: 648, endPoint y: 405, distance: 431.6
click at [648, 405] on p "Compact Studios have a Queen bed, a separate en-suite with a shower, TV and fre…" at bounding box center [431, 406] width 616 height 45
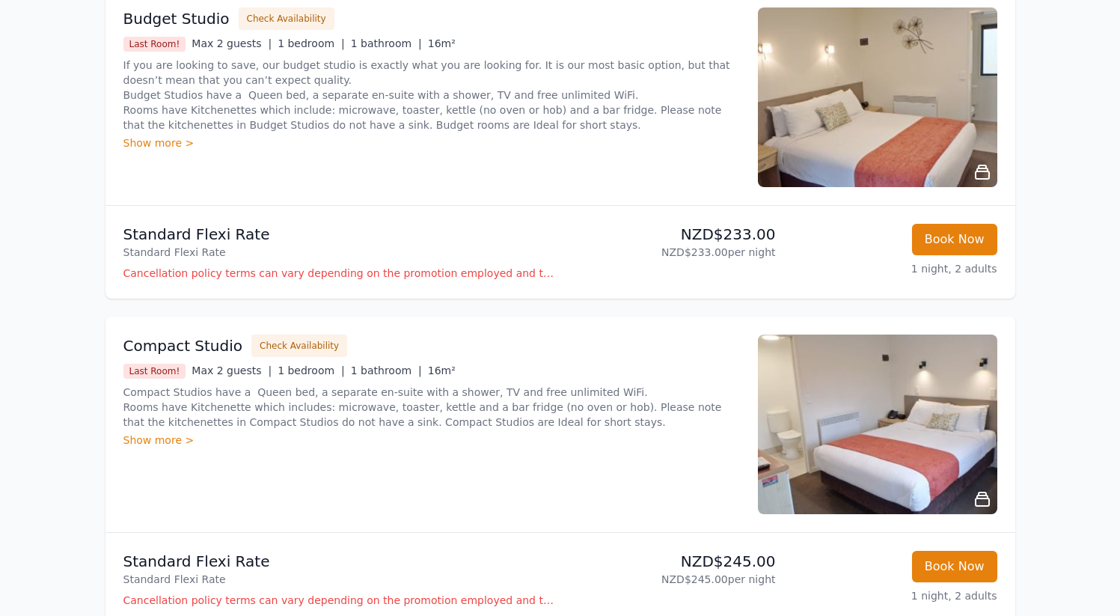
click at [673, 404] on p "Compact Studios have a Queen bed, a separate en-suite with a shower, TV and fre…" at bounding box center [431, 406] width 616 height 45
drag, startPoint x: 400, startPoint y: 424, endPoint x: 551, endPoint y: 417, distance: 151.2
click at [527, 421] on p "Compact Studios have a Queen bed, a separate en-suite with a shower, TV and fre…" at bounding box center [431, 406] width 616 height 45
click at [578, 414] on p "Compact Studios have a Queen bed, a separate en-suite with a shower, TV and fre…" at bounding box center [431, 406] width 616 height 45
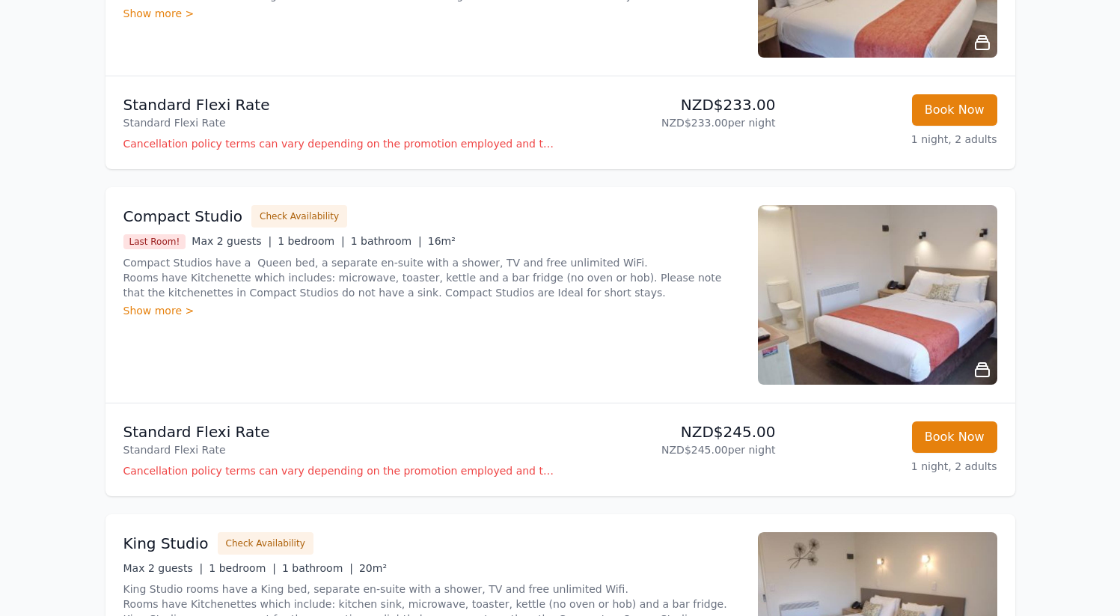
scroll to position [461, 0]
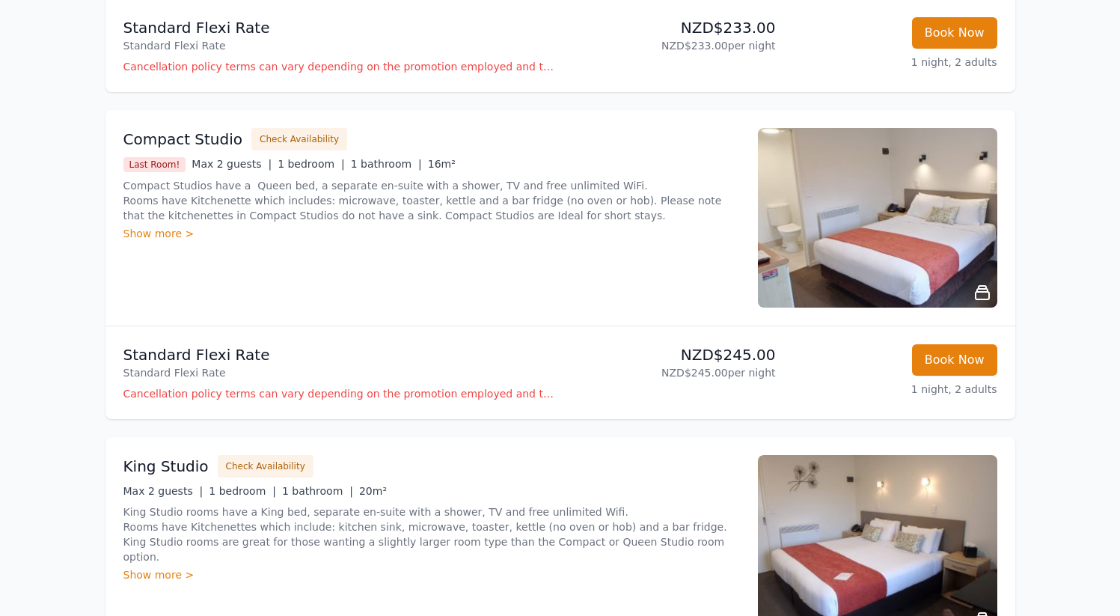
click at [169, 237] on div "Show more >" at bounding box center [431, 233] width 616 height 15
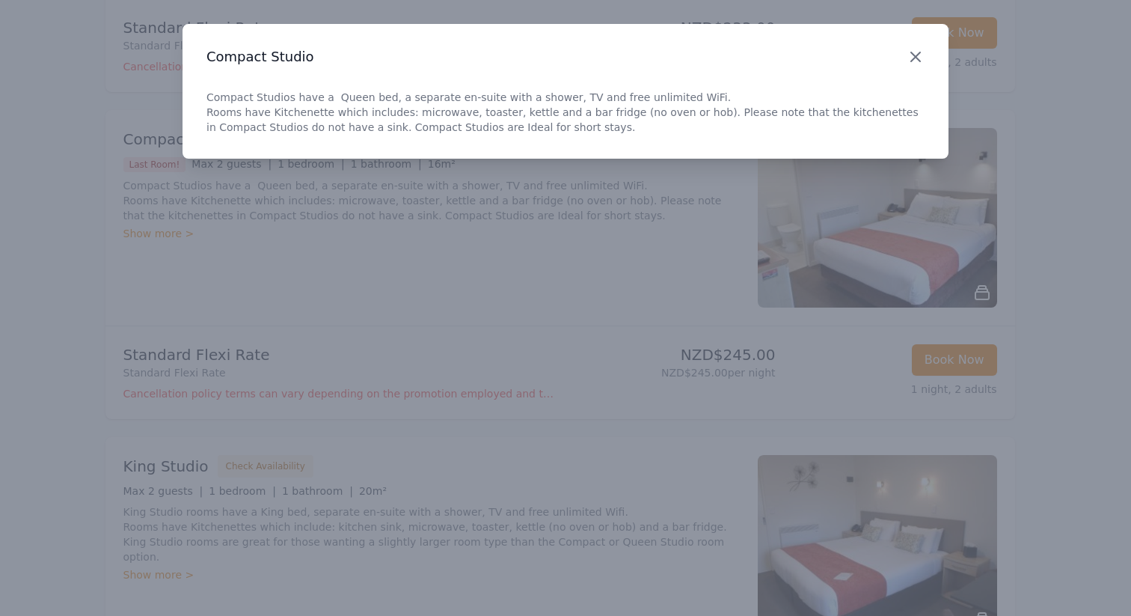
click at [912, 58] on icon "button" at bounding box center [915, 57] width 18 height 18
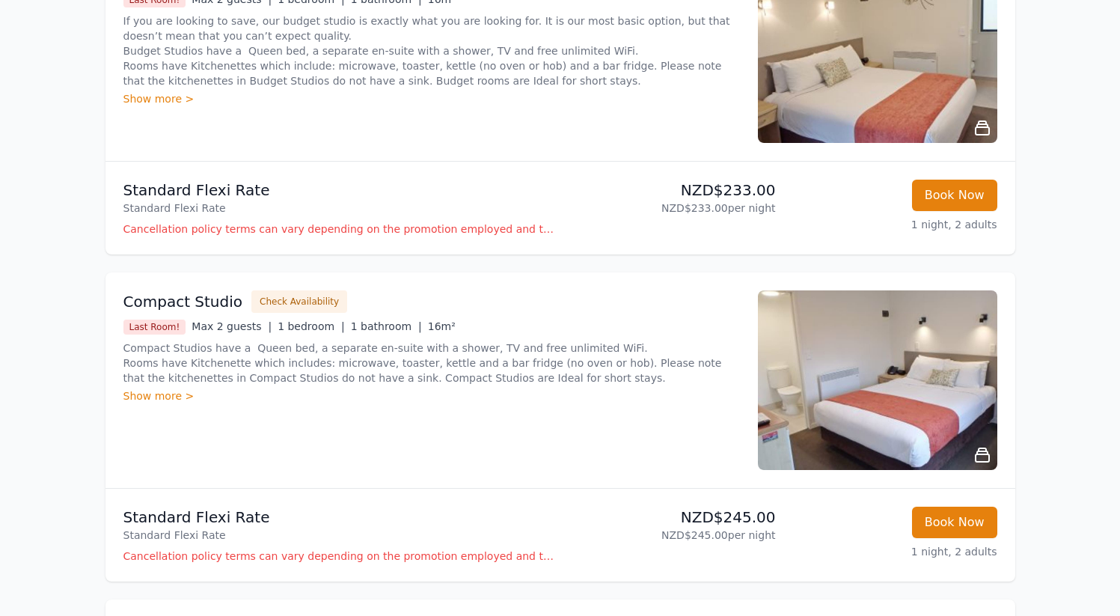
scroll to position [308, 0]
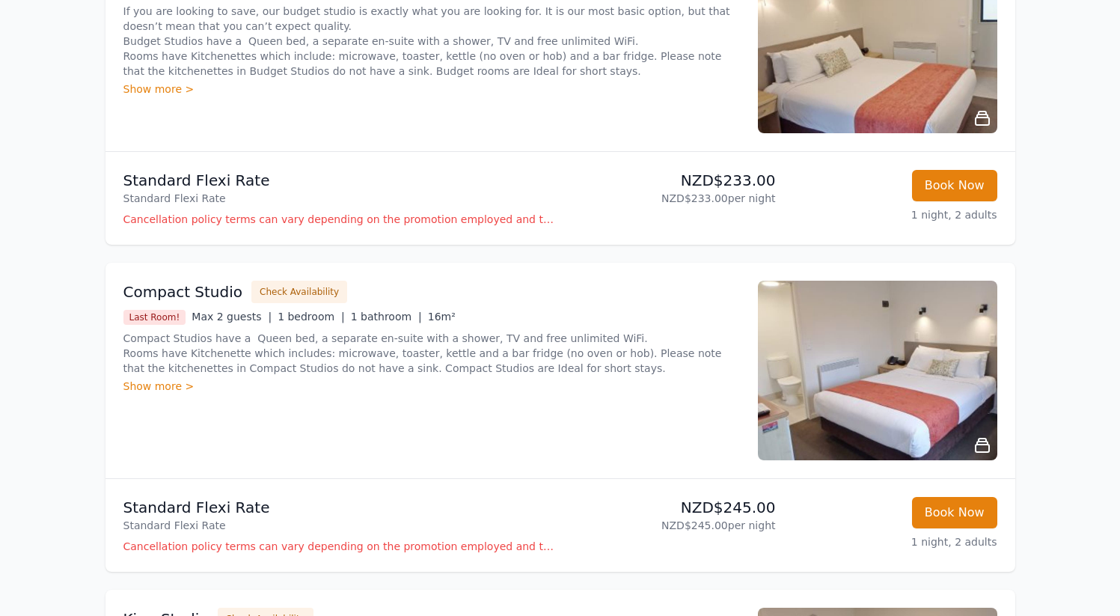
click at [862, 358] on img at bounding box center [877, 370] width 239 height 180
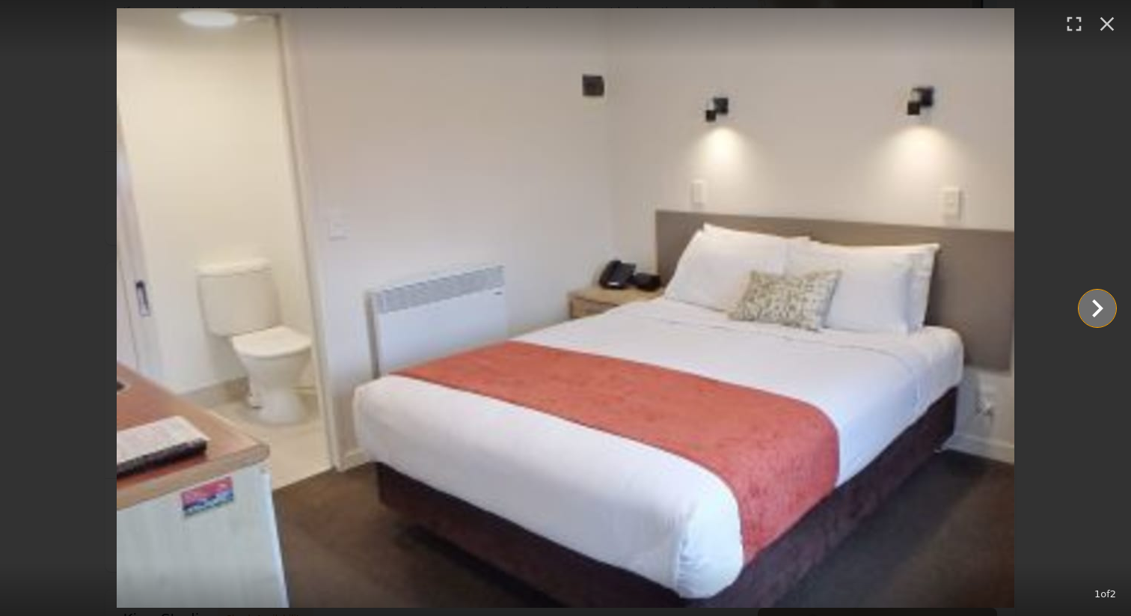
click at [1103, 317] on icon "Show slide 2 of 2" at bounding box center [1097, 308] width 36 height 36
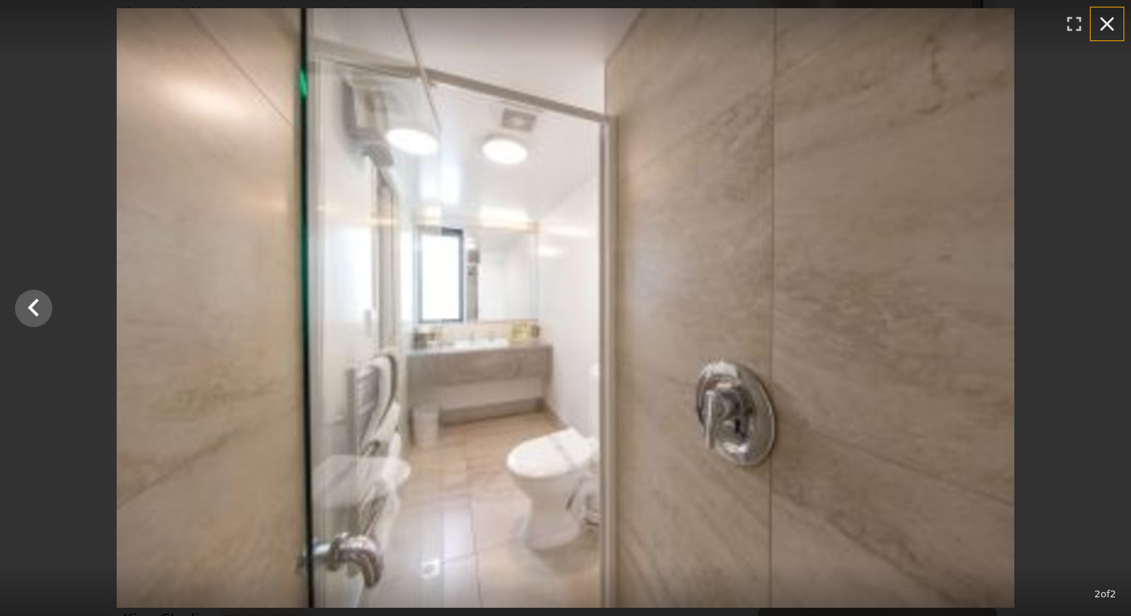
click at [1096, 31] on icon "button" at bounding box center [1107, 24] width 24 height 24
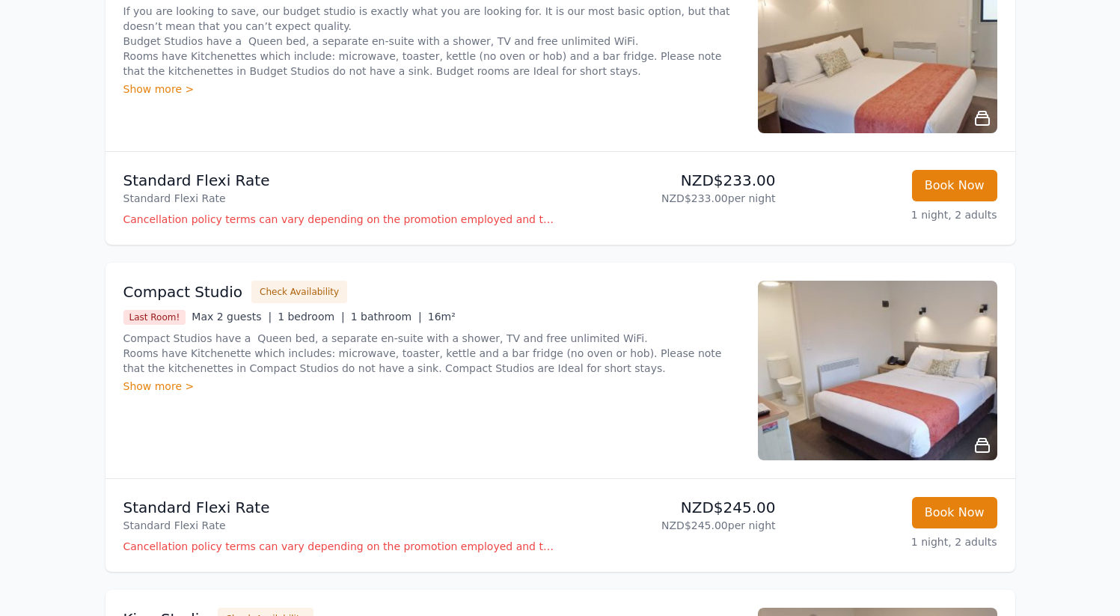
scroll to position [277, 0]
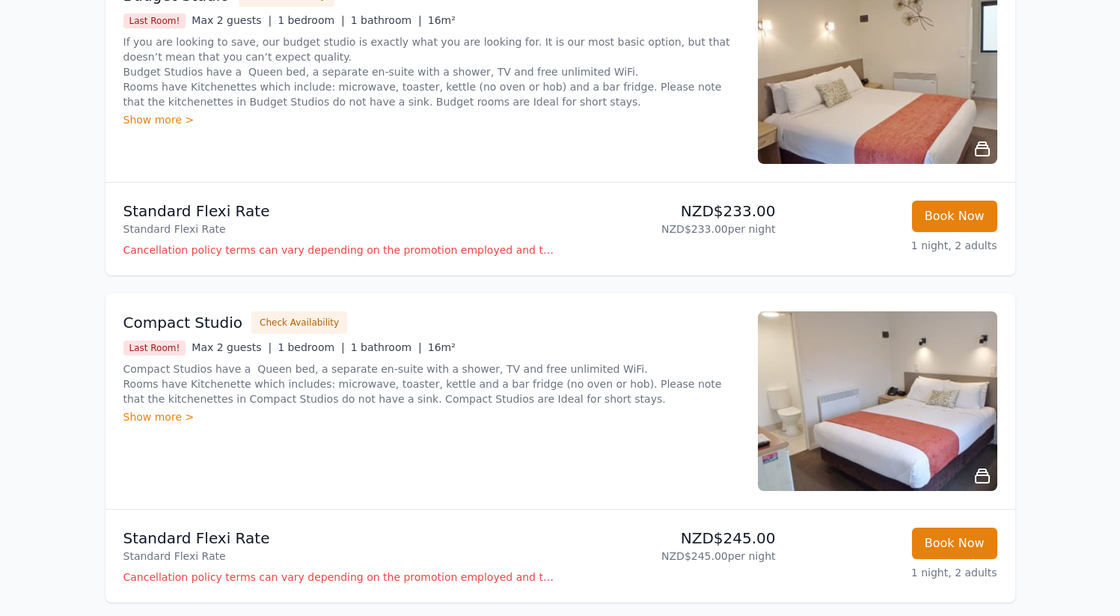
click at [868, 108] on img at bounding box center [877, 74] width 239 height 180
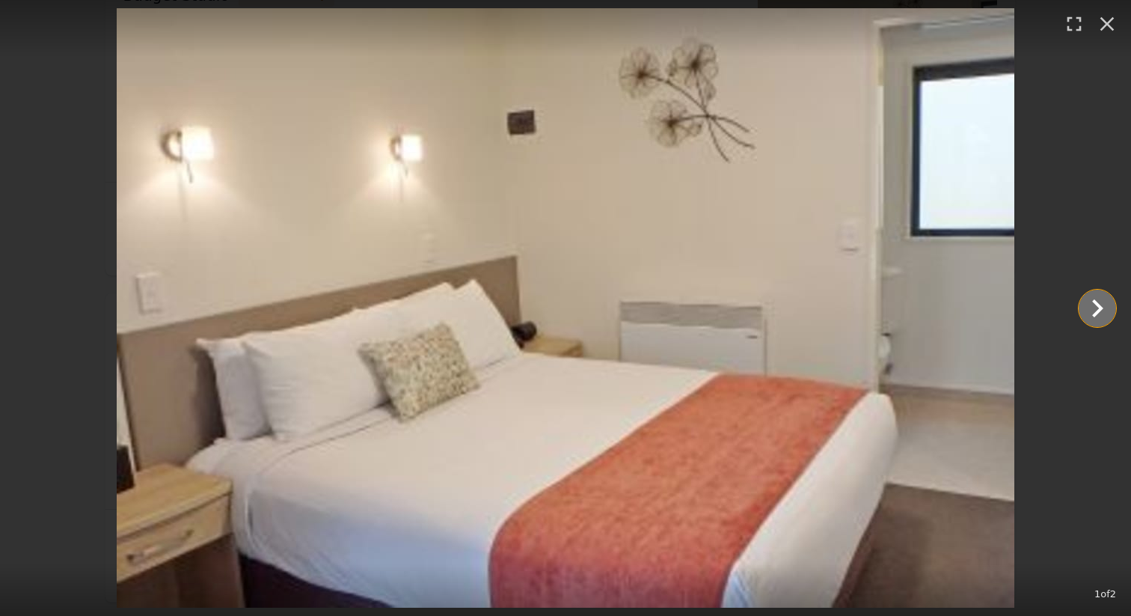
click at [1093, 313] on icon "Show slide 2 of 2" at bounding box center [1097, 308] width 11 height 18
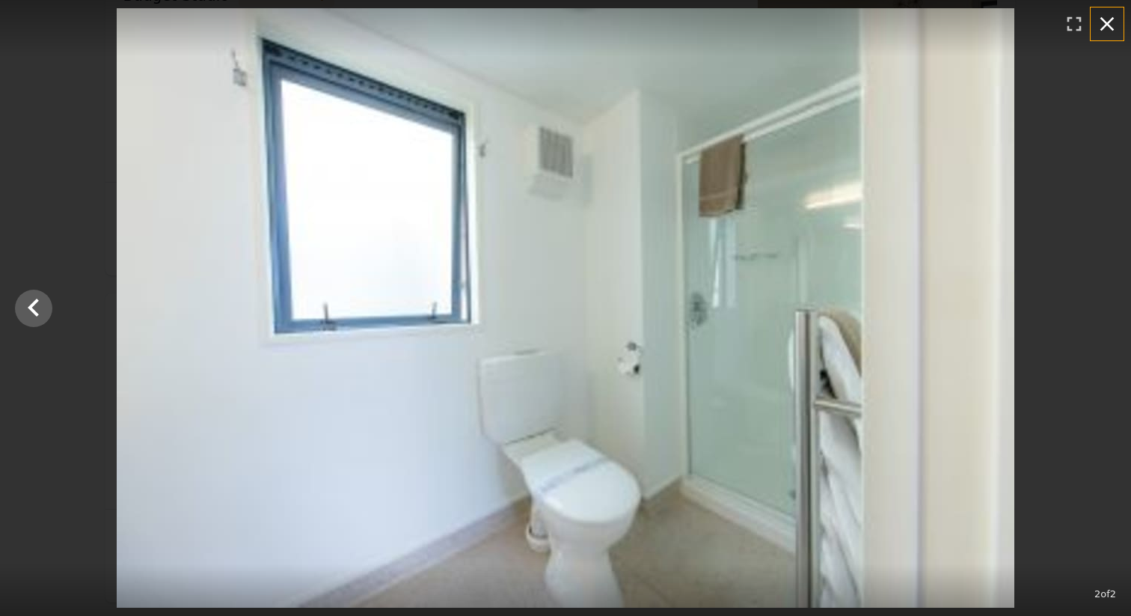
click at [1105, 24] on icon "button" at bounding box center [1107, 24] width 14 height 14
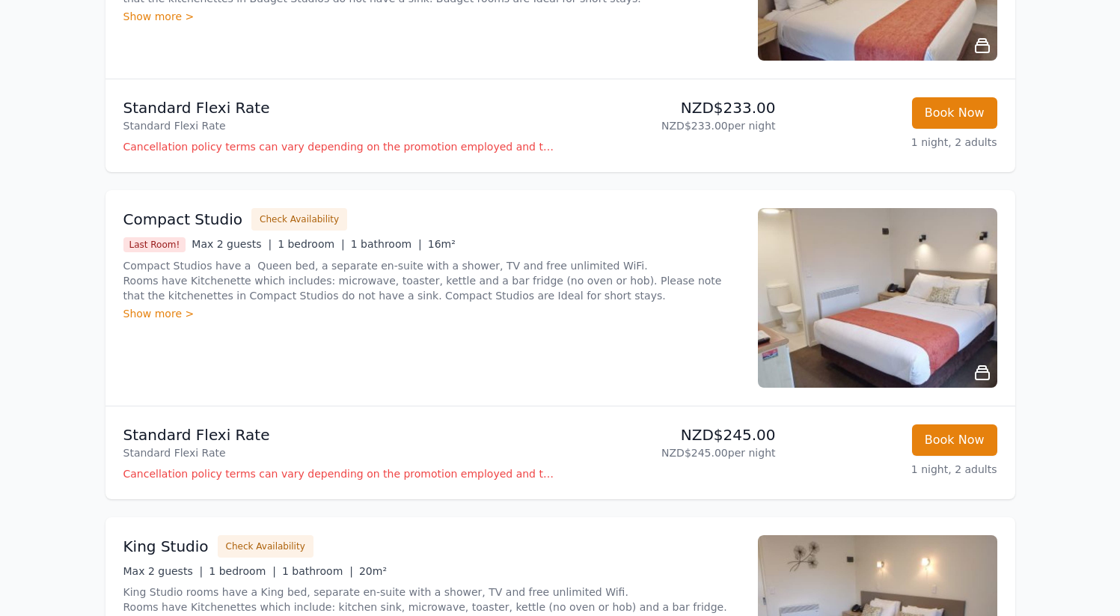
scroll to position [0, 0]
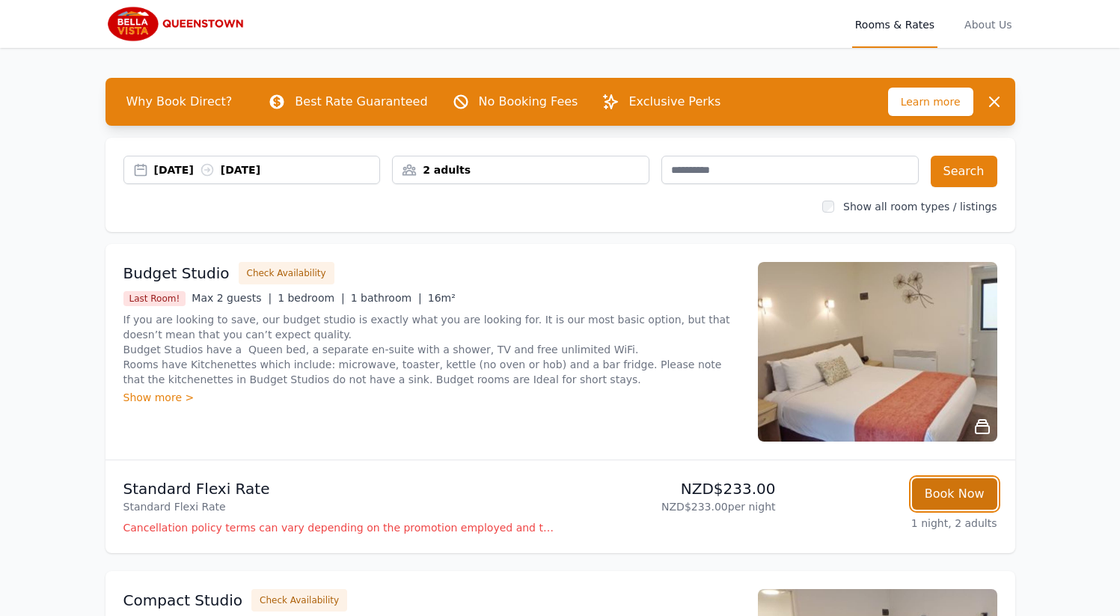
click at [972, 491] on button "Book Now" at bounding box center [954, 493] width 85 height 31
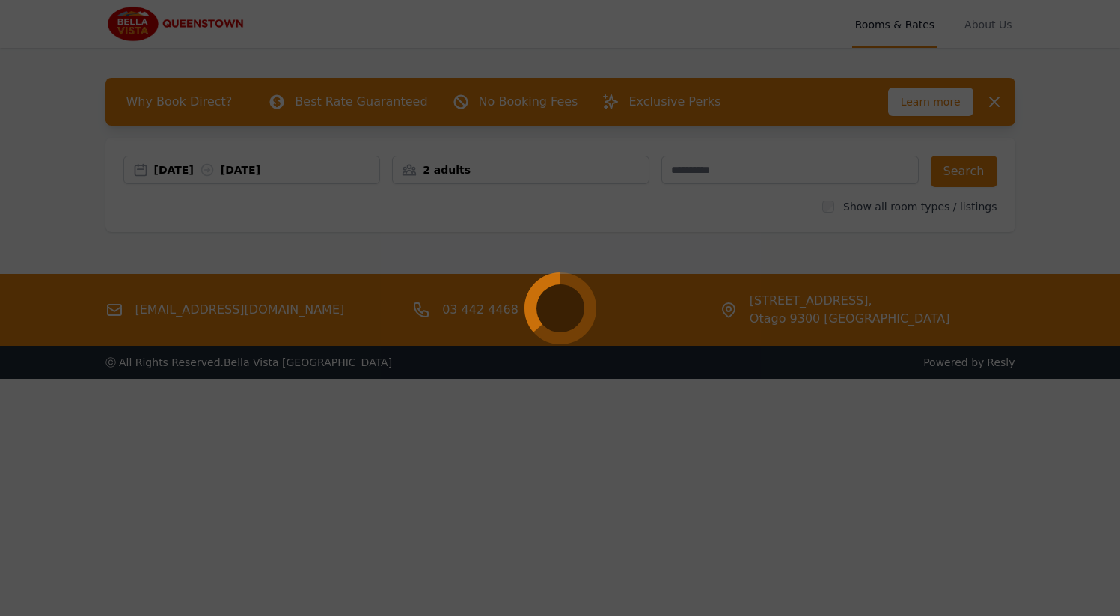
select select "**"
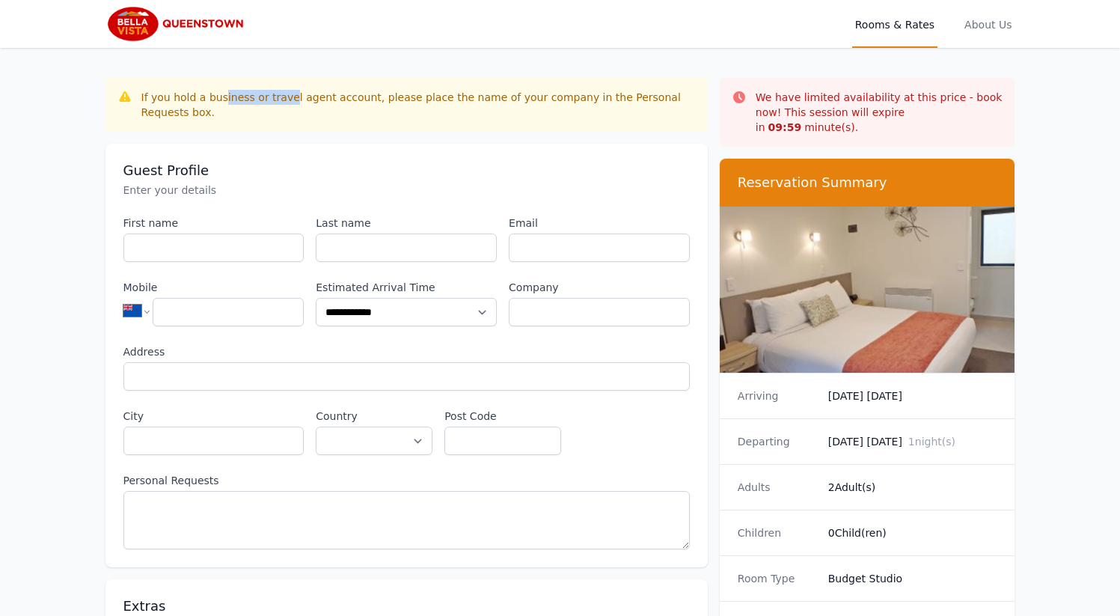
drag, startPoint x: 219, startPoint y: 91, endPoint x: 323, endPoint y: 94, distance: 104.0
click at [285, 95] on div "If you hold a business or travel agent account, please place the name of your c…" at bounding box center [418, 105] width 554 height 30
click at [322, 95] on div "If you hold a business or travel agent account, please place the name of your c…" at bounding box center [418, 105] width 554 height 30
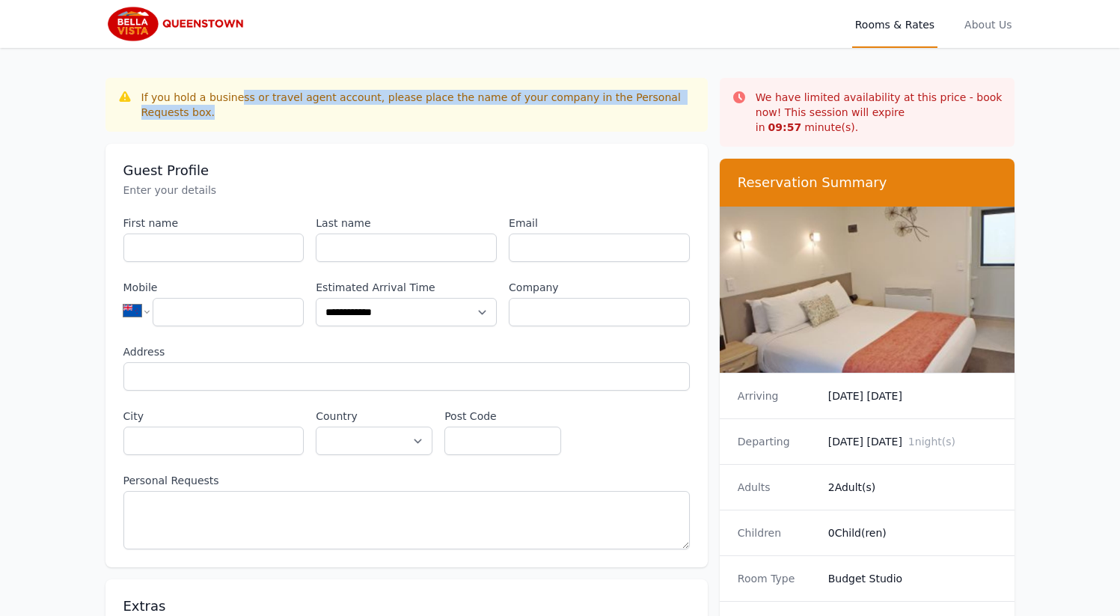
drag, startPoint x: 233, startPoint y: 96, endPoint x: 407, endPoint y: 109, distance: 174.7
click at [407, 109] on div "If you hold a business or travel agent account, please place the name of your c…" at bounding box center [418, 105] width 554 height 30
drag, startPoint x: 194, startPoint y: 99, endPoint x: 475, endPoint y: 105, distance: 280.6
click at [475, 105] on div "If you hold a business or travel agent account, please place the name of your c…" at bounding box center [418, 105] width 554 height 30
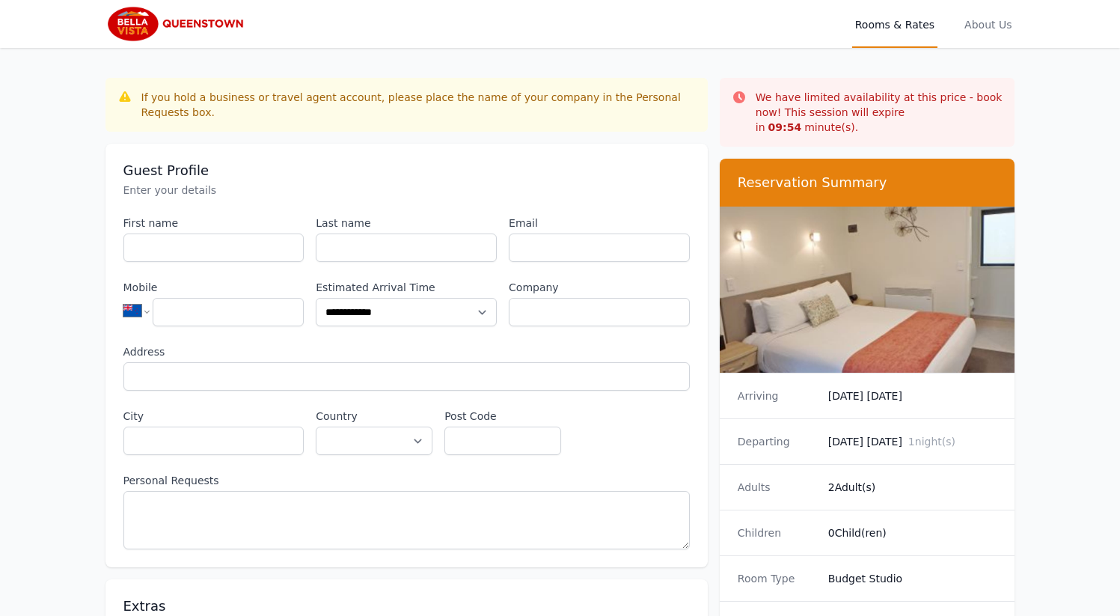
click at [473, 111] on div "If you hold a business or travel agent account, please place the name of your c…" at bounding box center [418, 105] width 554 height 30
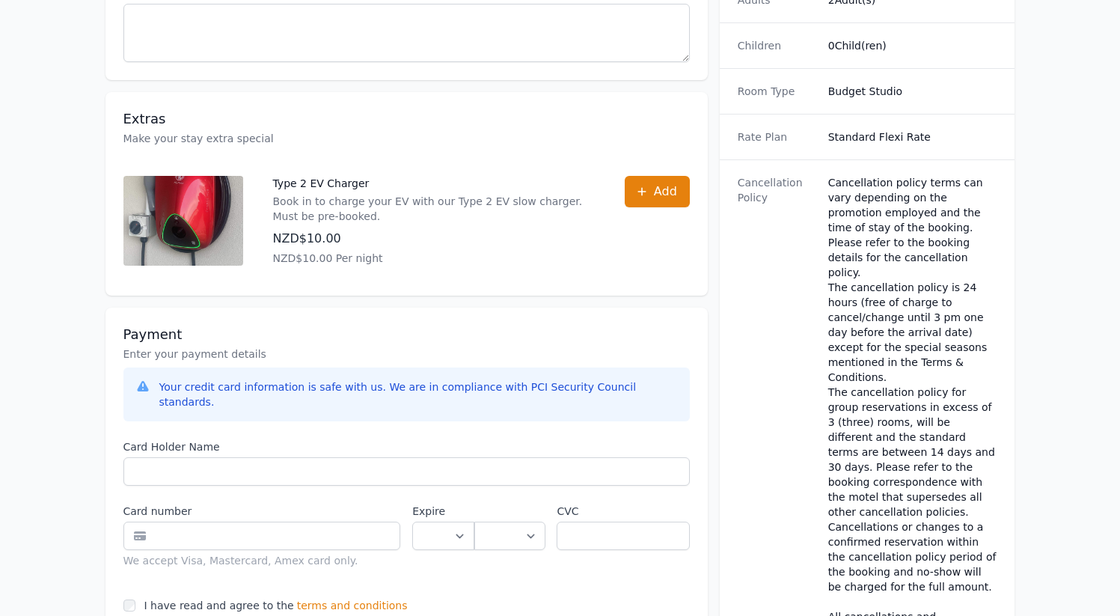
scroll to position [564, 0]
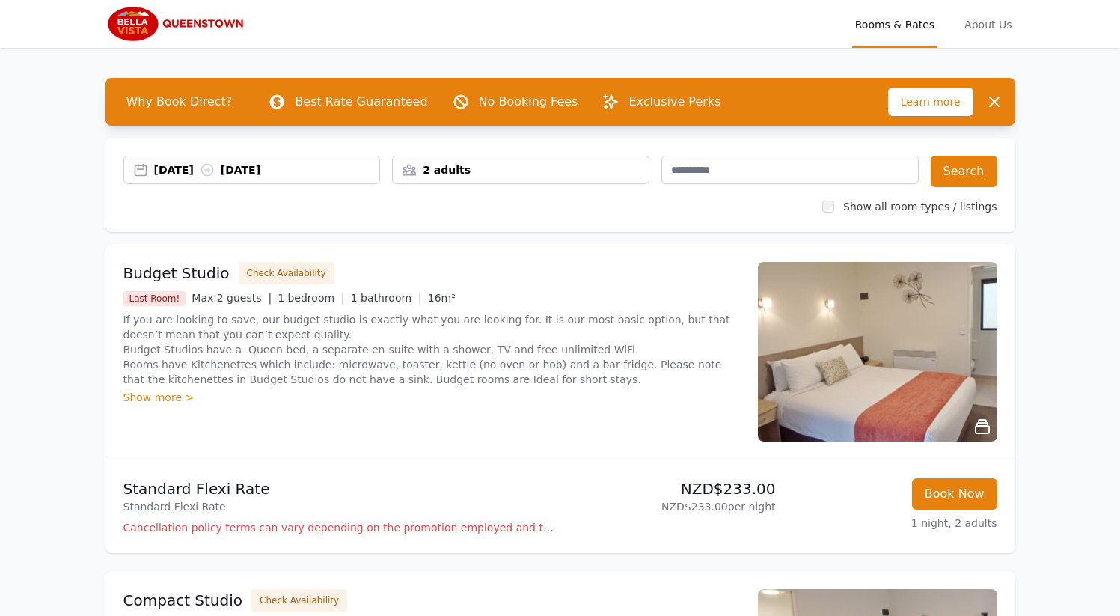
click at [297, 168] on div "[DATE] [DATE]" at bounding box center [267, 169] width 226 height 15
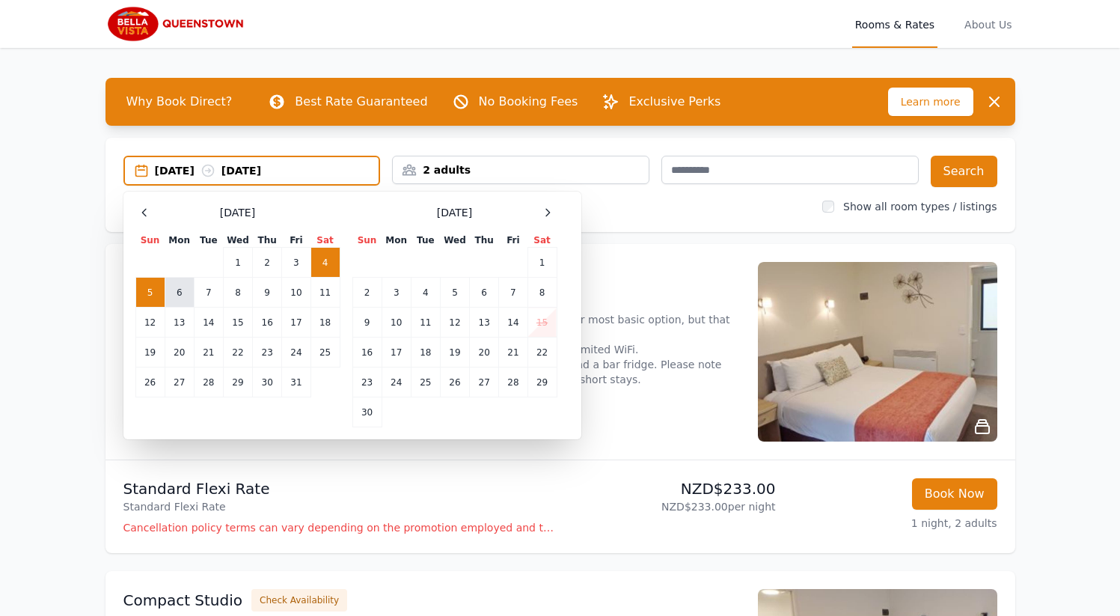
drag, startPoint x: 157, startPoint y: 285, endPoint x: 168, endPoint y: 285, distance: 11.2
click at [156, 285] on td "5" at bounding box center [149, 292] width 29 height 30
click at [180, 288] on td "6" at bounding box center [179, 292] width 29 height 30
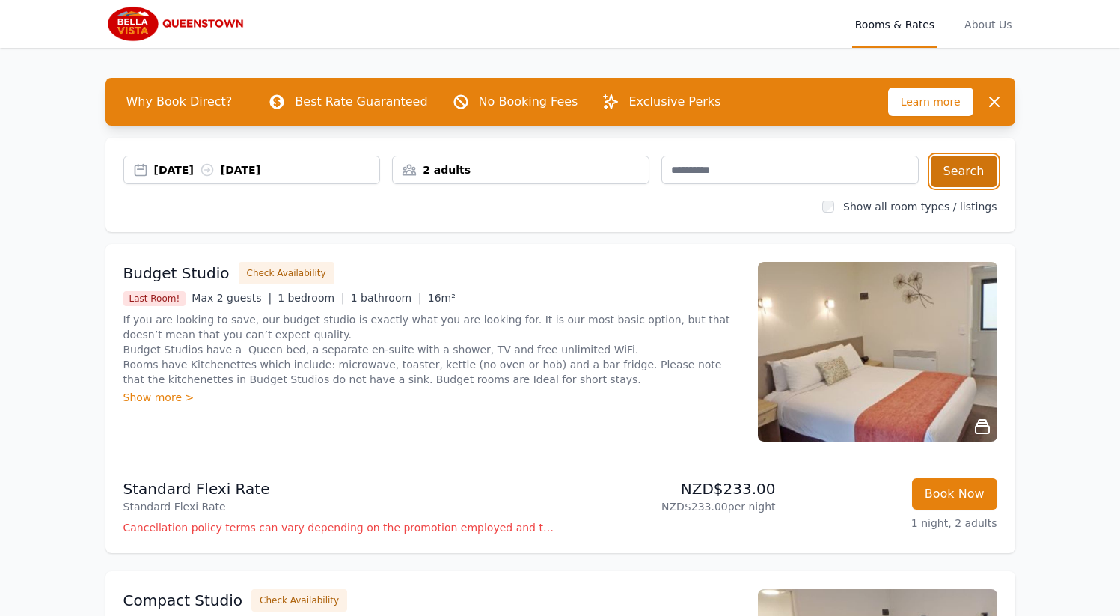
click at [965, 174] on button "Search" at bounding box center [963, 171] width 67 height 31
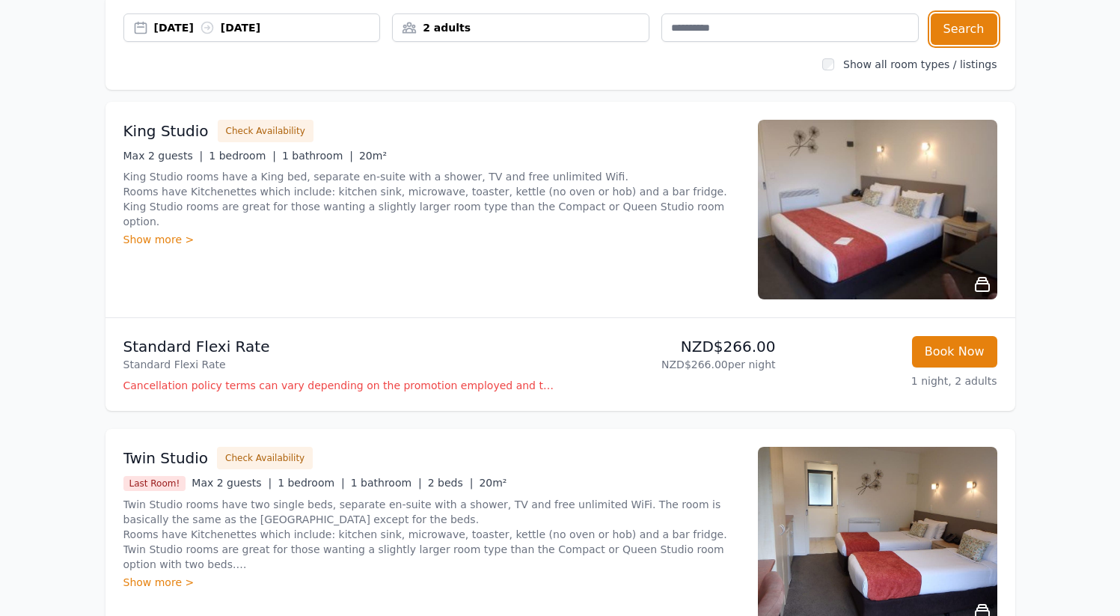
scroll to position [65, 0]
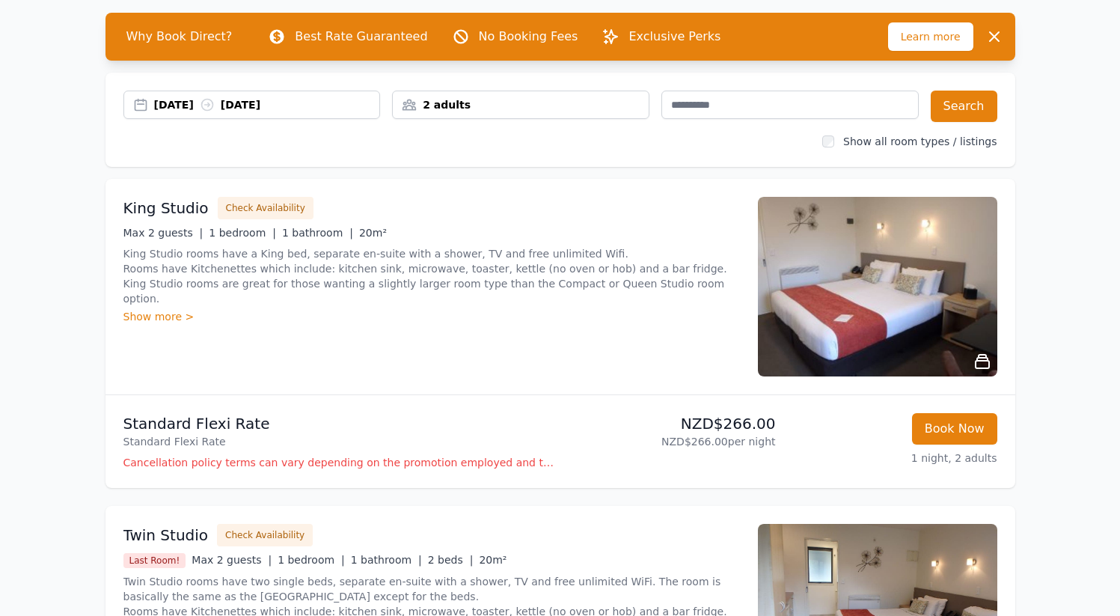
click at [895, 286] on img at bounding box center [877, 287] width 239 height 180
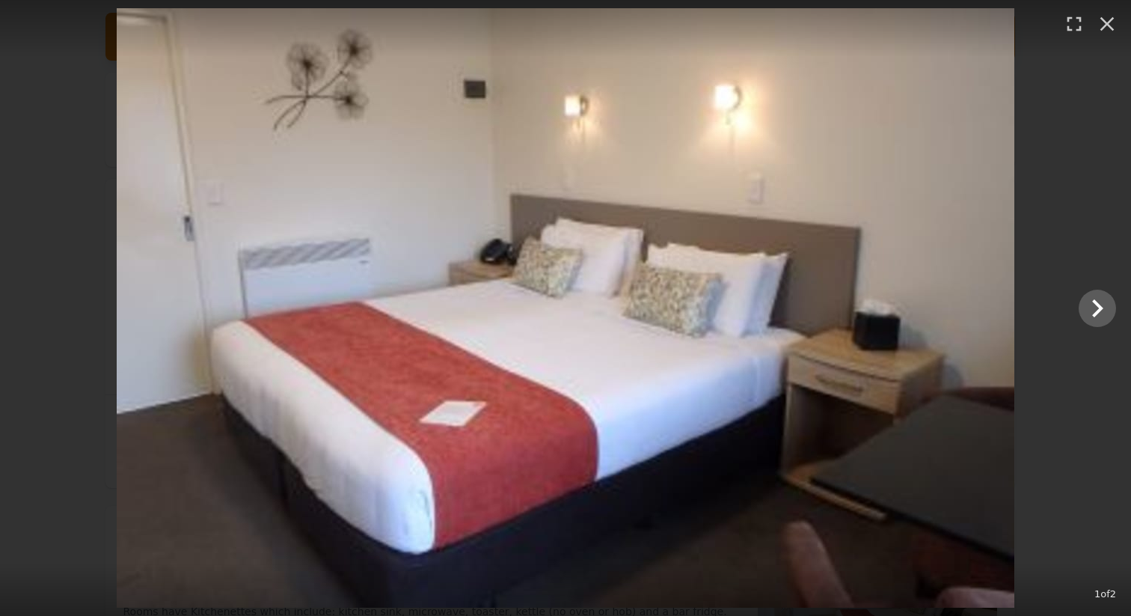
click at [1085, 325] on div at bounding box center [565, 307] width 1131 height 599
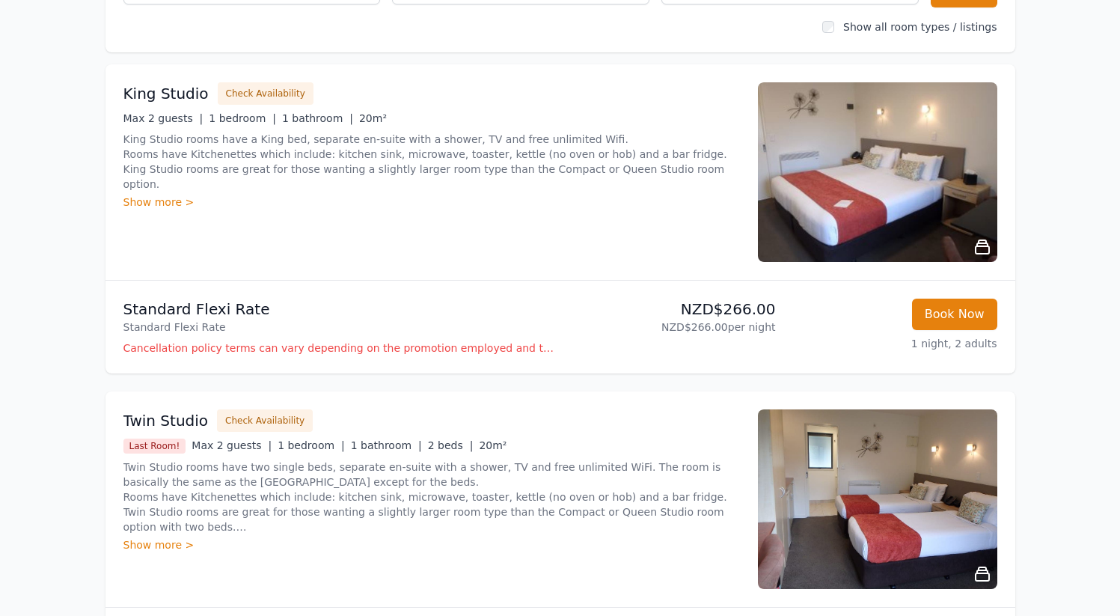
scroll to position [0, 0]
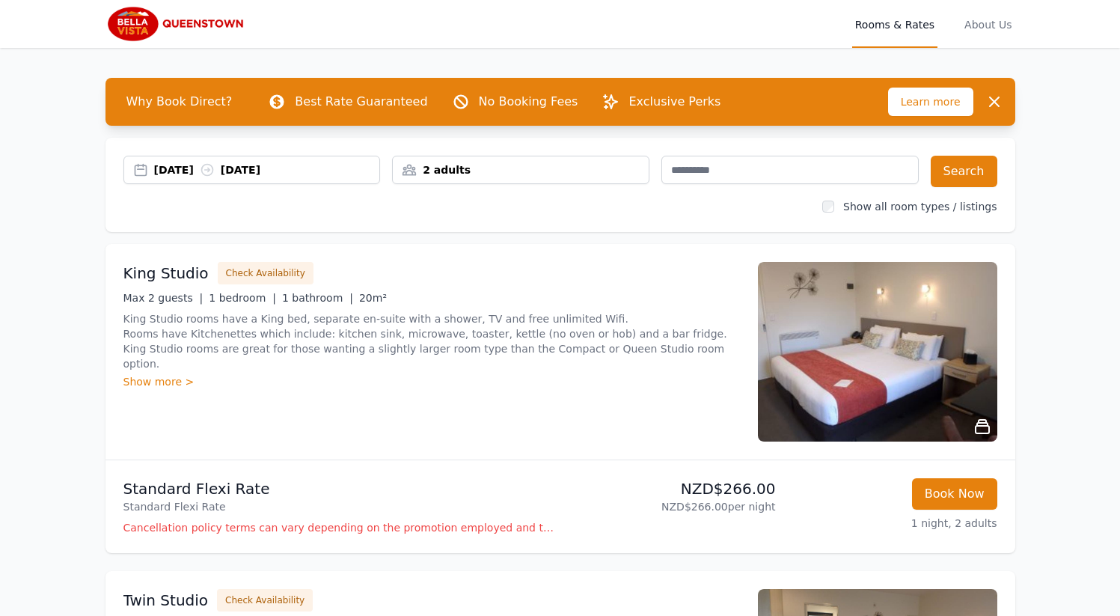
click at [179, 28] on img at bounding box center [177, 24] width 144 height 36
